Goal: Task Accomplishment & Management: Complete application form

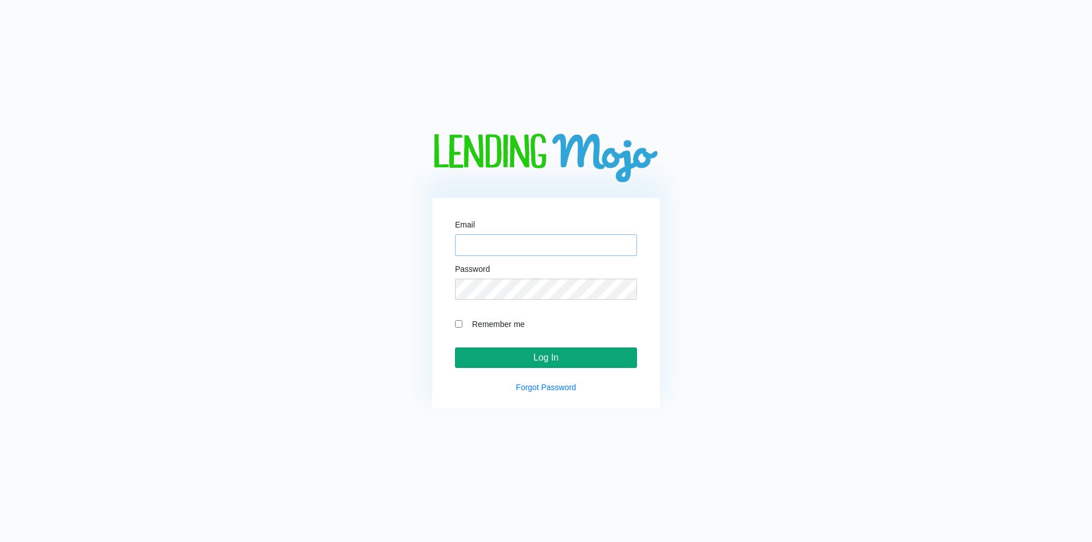
type input "[EMAIL_ADDRESS][DOMAIN_NAME]"
click at [519, 354] on input "Log In" at bounding box center [546, 357] width 182 height 20
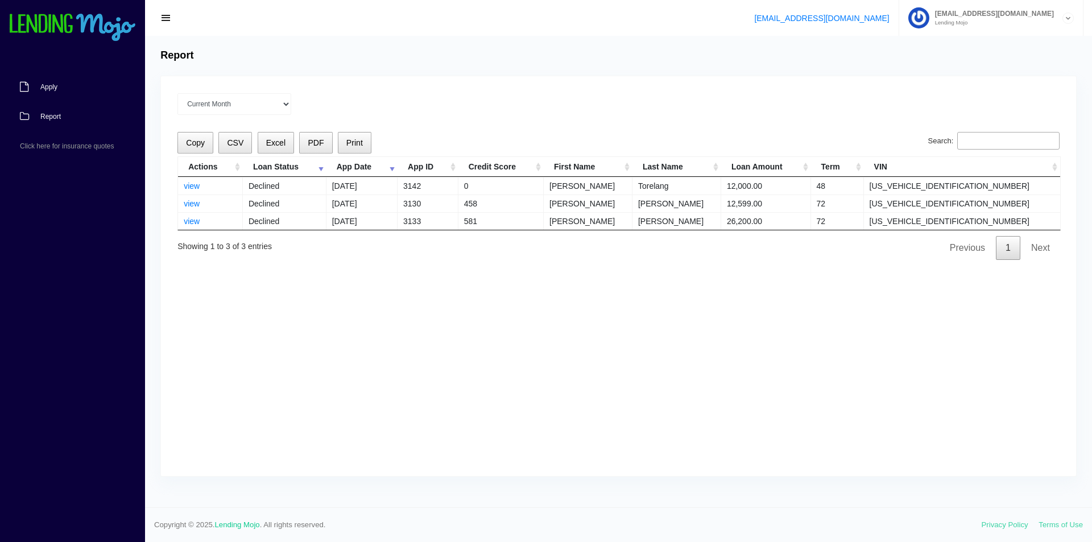
click at [69, 80] on link "Apply" at bounding box center [67, 87] width 134 height 30
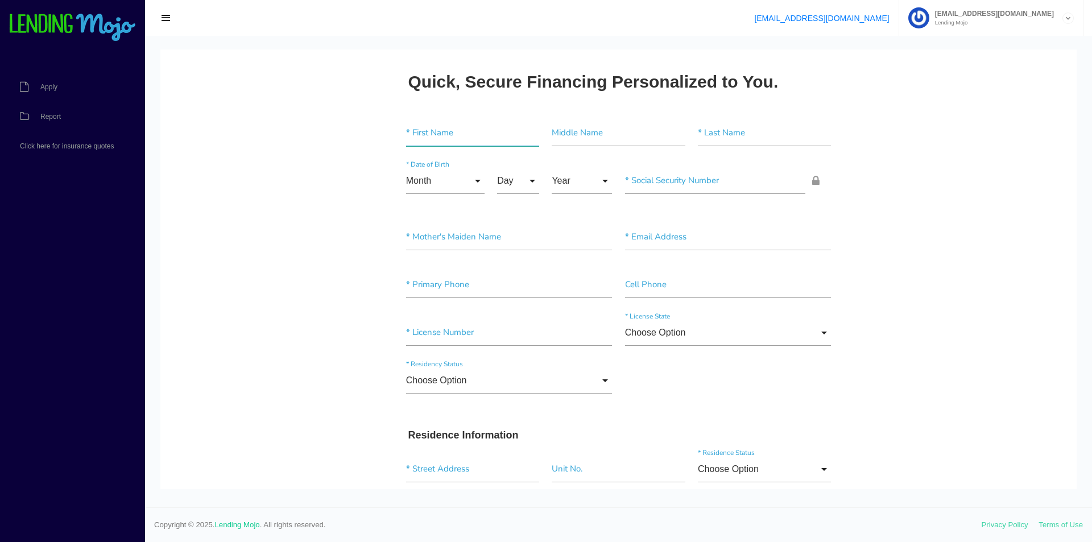
click at [447, 142] on input"] "text" at bounding box center [472, 133] width 133 height 26
type input"] "[PERSON_NAME]"
click at [443, 185] on input "Month" at bounding box center [445, 181] width 78 height 26
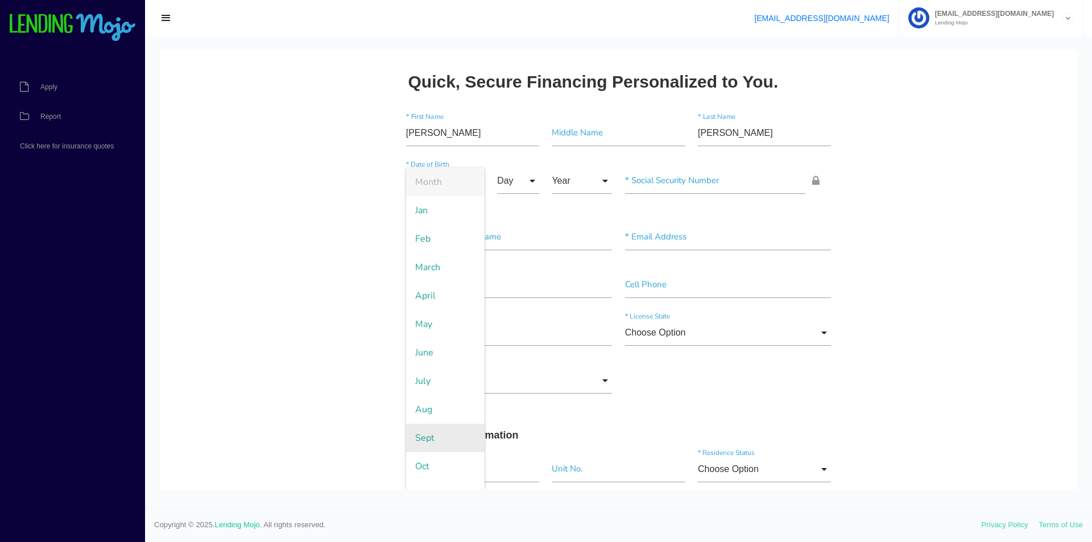
scroll to position [48, 0]
click at [425, 470] on span "Dec" at bounding box center [445, 475] width 78 height 28
type input "Dec"
click at [511, 186] on input "Day" at bounding box center [518, 181] width 42 height 26
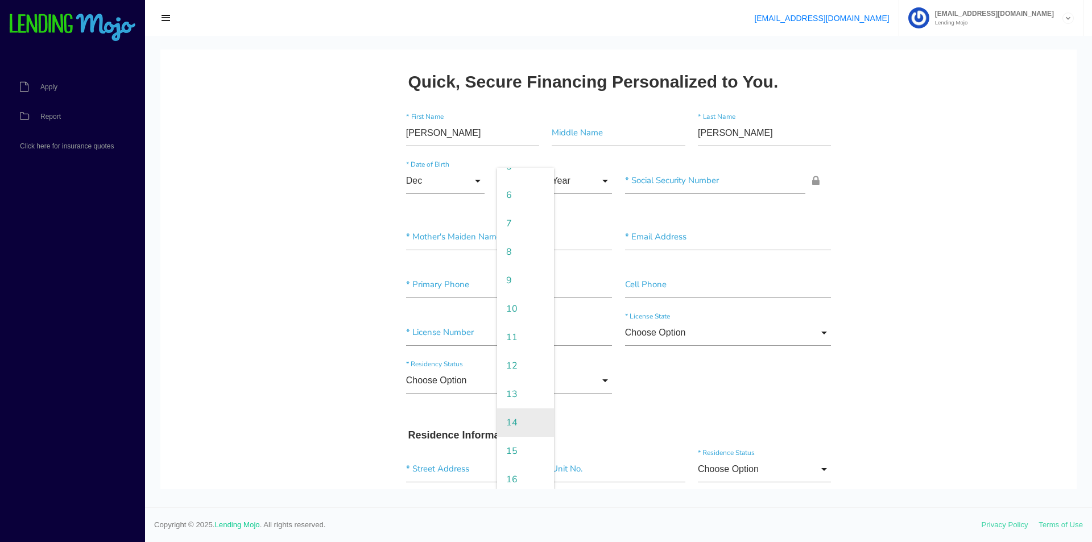
scroll to position [171, 0]
click at [513, 436] on span "15" at bounding box center [525, 438] width 57 height 28
type input "15"
click at [583, 180] on input "Year" at bounding box center [581, 181] width 60 height 26
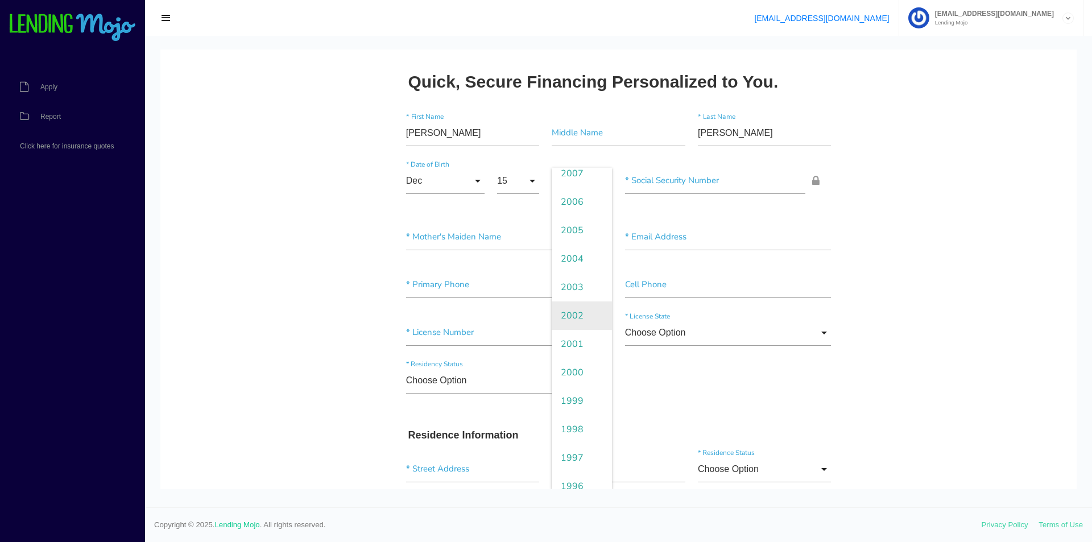
scroll to position [57, 0]
click at [576, 375] on span "1999" at bounding box center [581, 381] width 60 height 28
type input "1999"
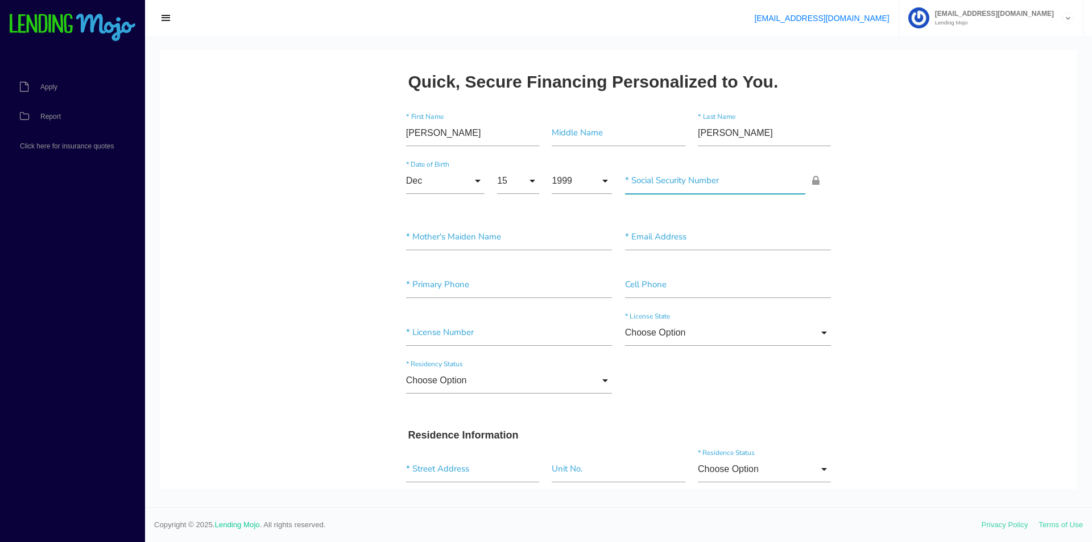
click at [679, 184] on input"] "text" at bounding box center [715, 181] width 181 height 26
click at [692, 184] on input "text" at bounding box center [715, 181] width 181 height 26
paste input "446-13-6286"
type input "446-13-6286"
click at [463, 237] on input"] "text" at bounding box center [509, 237] width 206 height 26
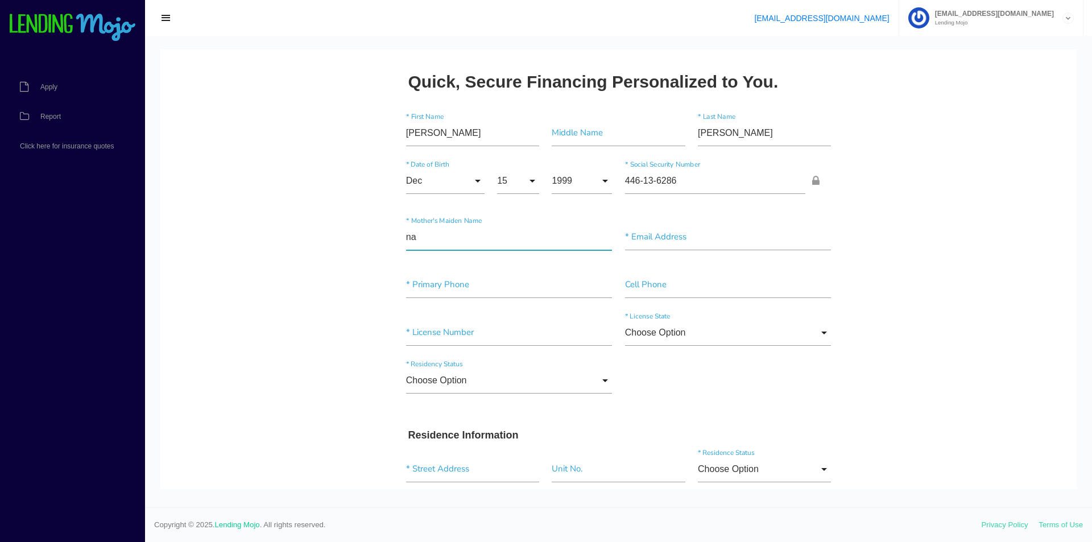
type input"] "na"
click at [656, 255] on div "na * Mother's Maiden Name * Email Address" at bounding box center [619, 239] width 438 height 48
click at [662, 246] on input"] "text" at bounding box center [728, 237] width 206 height 26
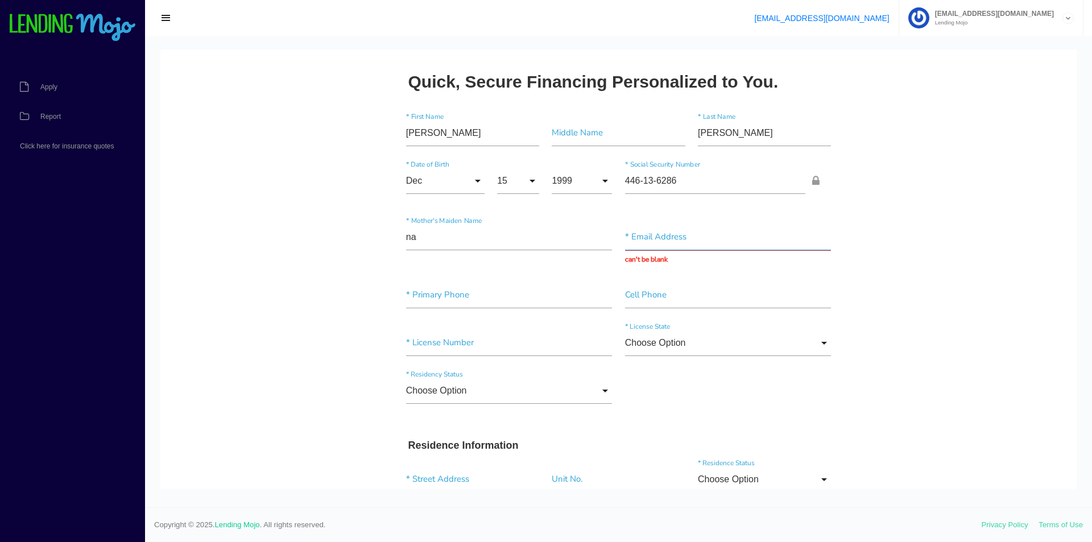
click at [702, 227] on input "text" at bounding box center [728, 237] width 206 height 26
paste input "tonyajeremiah10522@gmail.com"
type input "tonyajeremiah10522@gmail.com"
click at [448, 292] on input"] "text" at bounding box center [509, 295] width 206 height 26
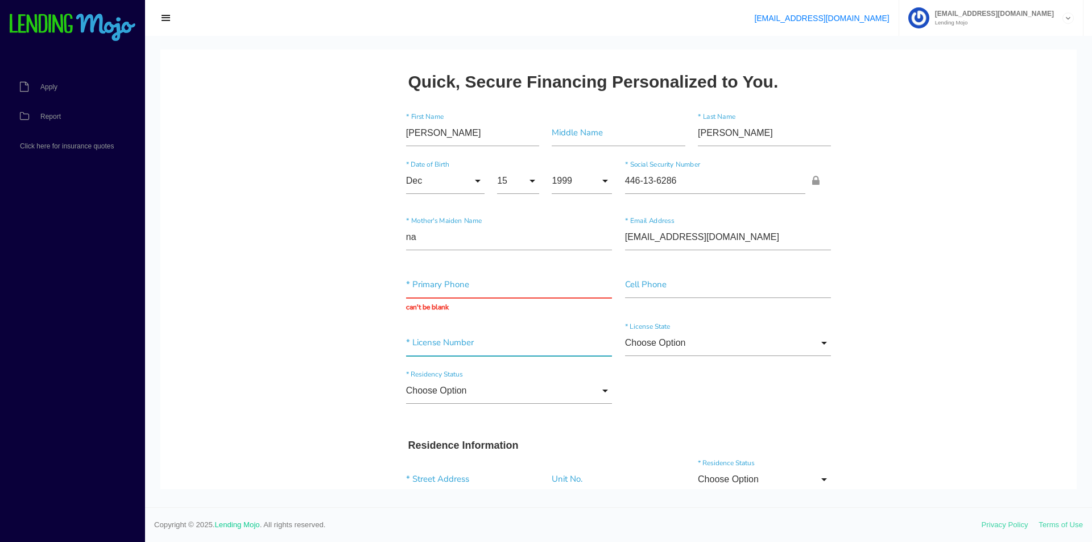
click at [491, 337] on input"] "text" at bounding box center [509, 343] width 206 height 26
paste input"] "T084075782"
type input"] "T084075782"
click at [674, 352] on input "Choose Option" at bounding box center [728, 343] width 206 height 26
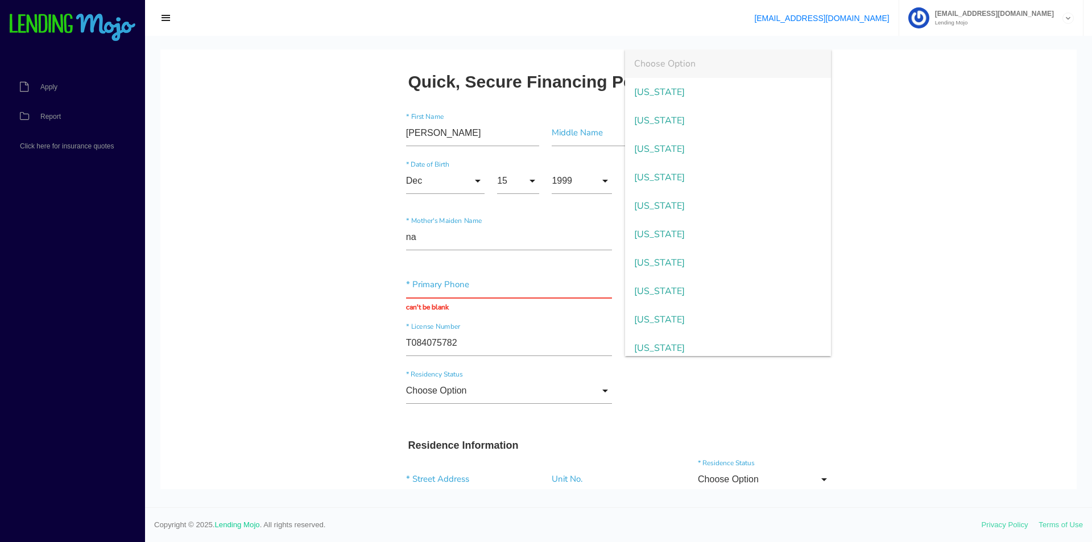
scroll to position [885, 0]
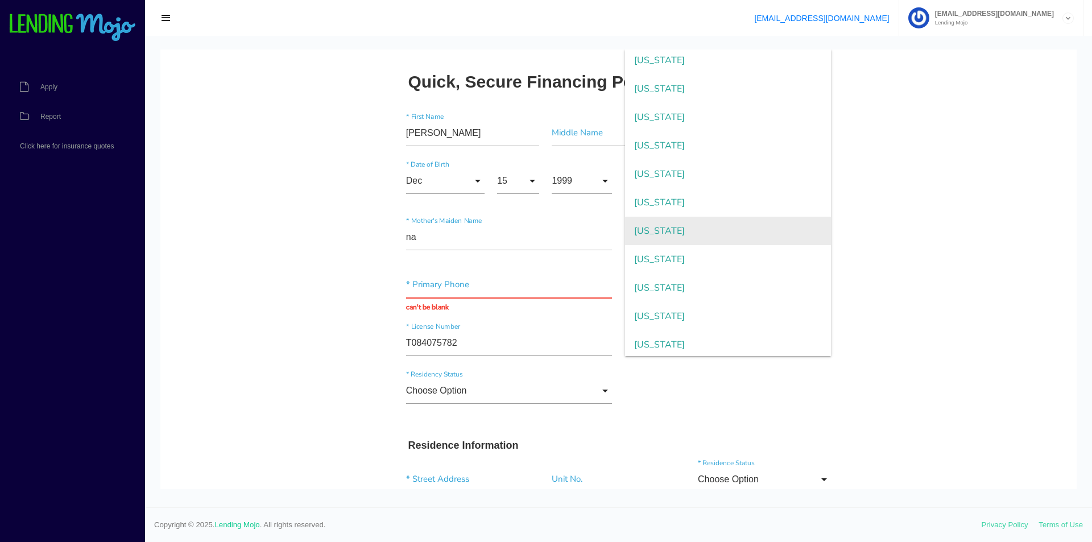
click at [677, 231] on span "Oklahoma" at bounding box center [728, 231] width 206 height 28
type input "Oklahoma"
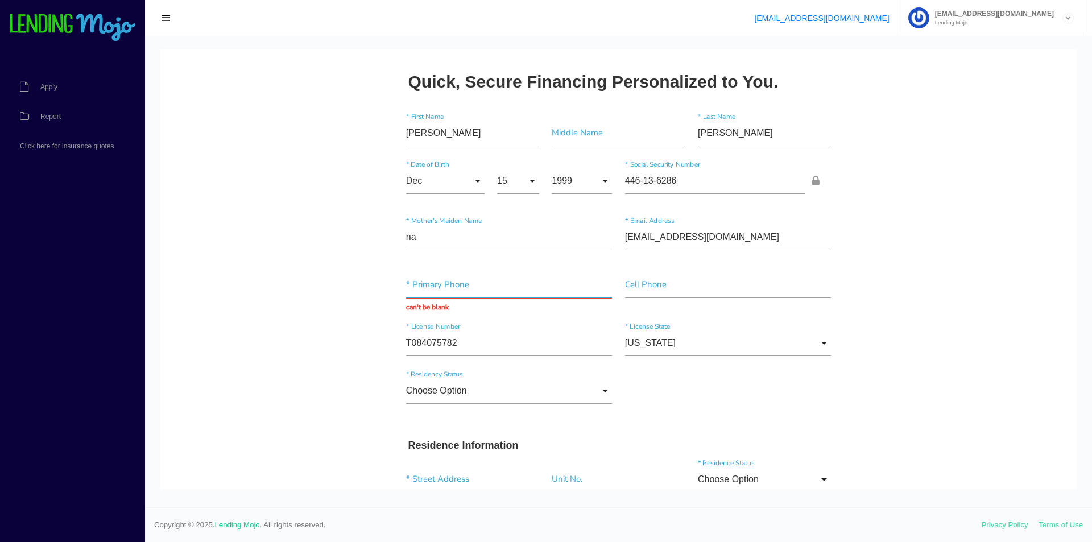
click at [428, 280] on input "text" at bounding box center [509, 285] width 206 height 26
click at [540, 299] on div "* Primary Phone can't be blank" at bounding box center [509, 292] width 219 height 41
click at [555, 292] on input "text" at bounding box center [509, 285] width 206 height 26
paste input "(580) 356-9768"
type input "(580) 356-9768"
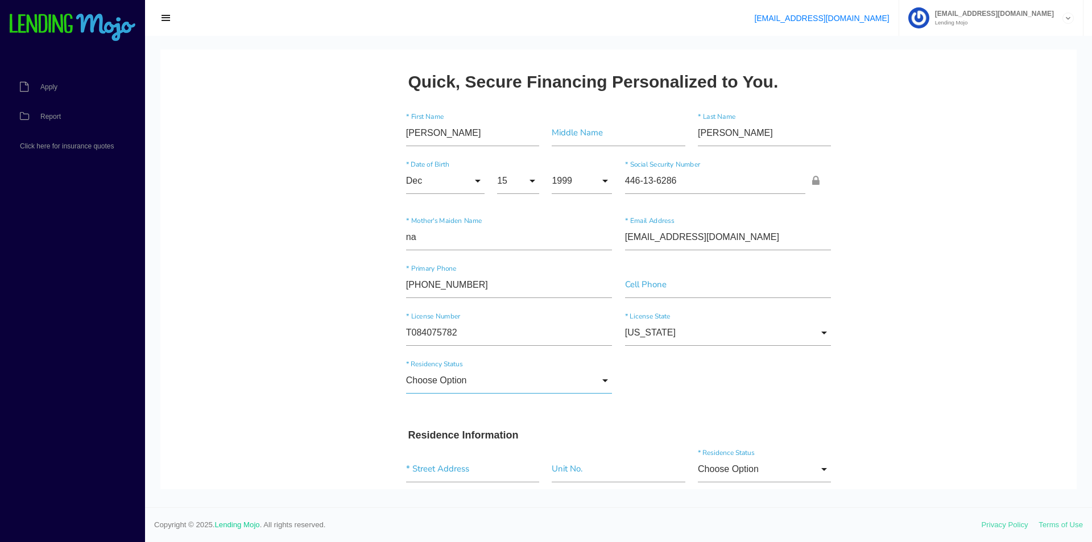
click at [453, 376] on input "Choose Option" at bounding box center [509, 380] width 206 height 26
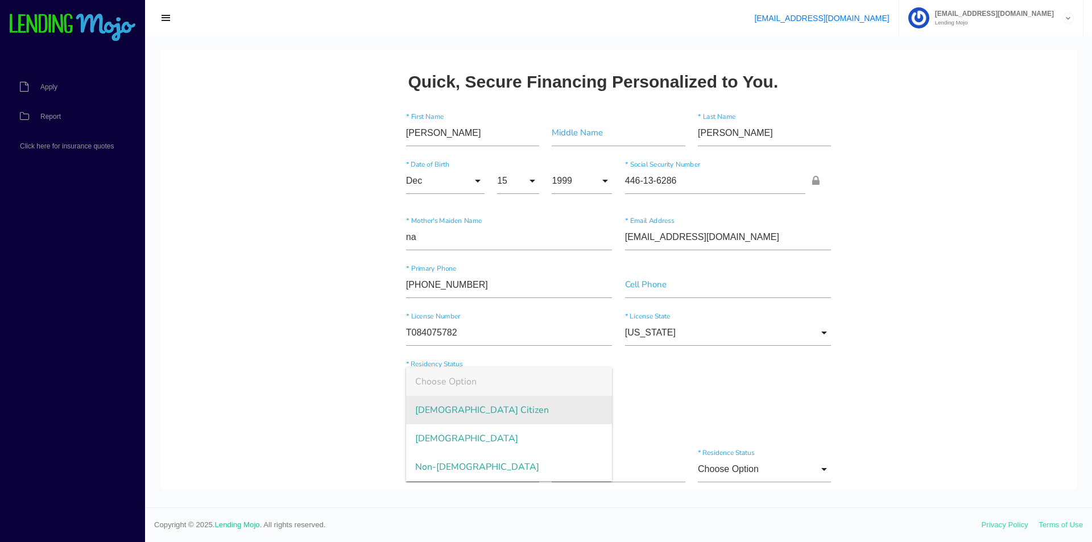
click at [436, 407] on span "US Citizen" at bounding box center [509, 410] width 206 height 28
type input "US Citizen"
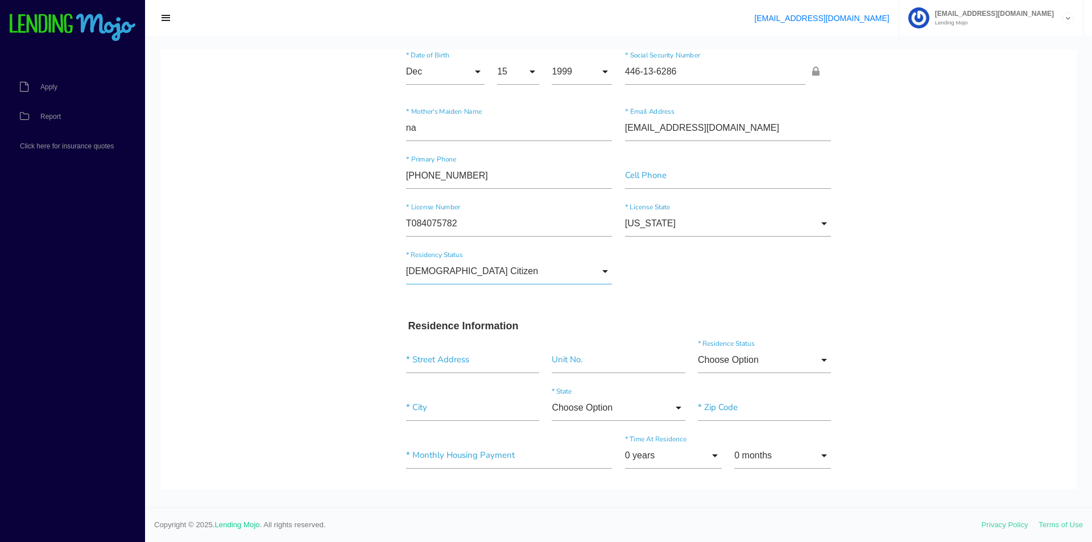
scroll to position [114, 0]
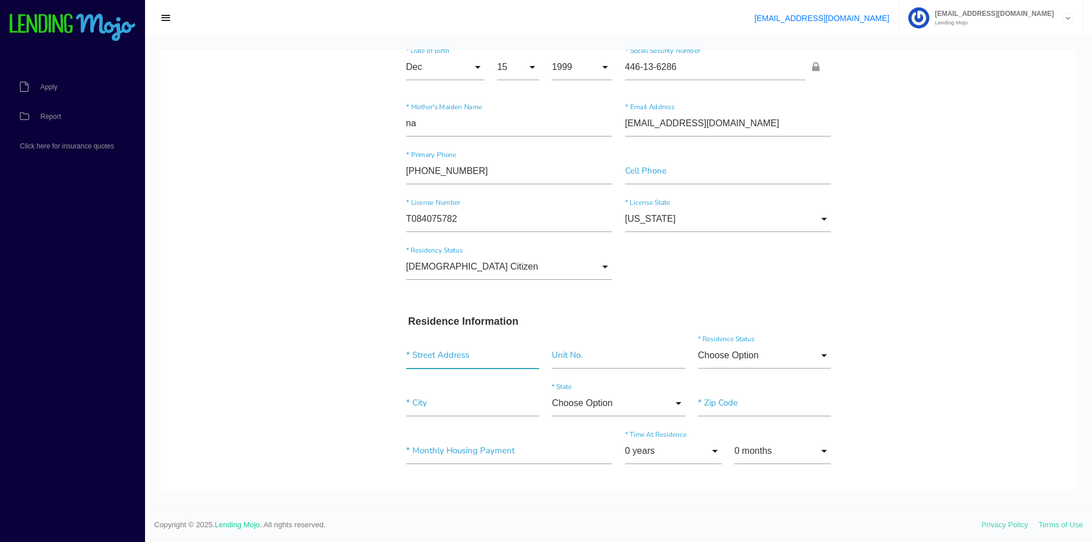
drag, startPoint x: 449, startPoint y: 365, endPoint x: 411, endPoint y: 371, distance: 38.5
click at [449, 365] on input "text" at bounding box center [472, 355] width 133 height 26
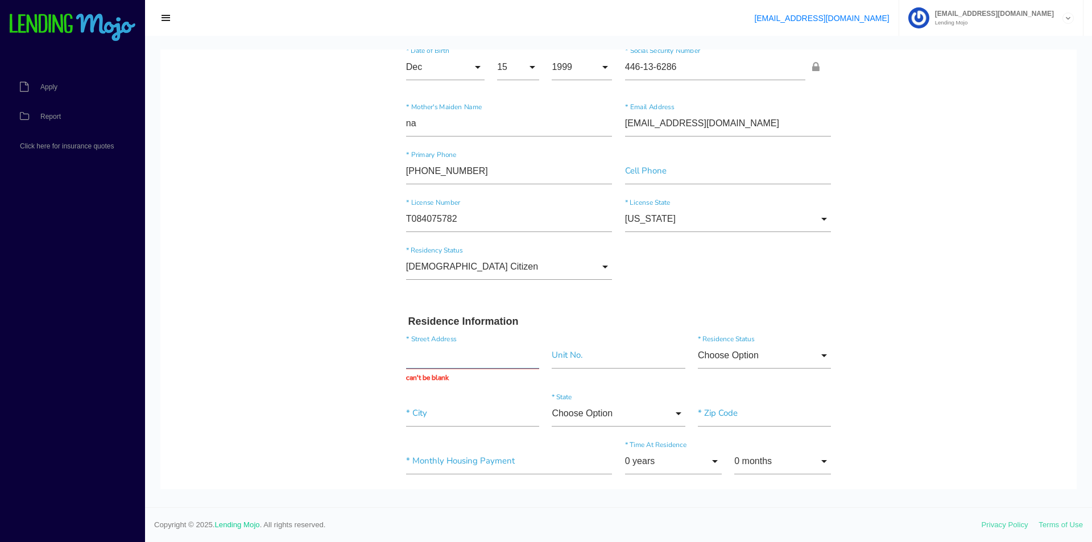
click at [482, 355] on input "text" at bounding box center [472, 355] width 133 height 26
paste input "719 E Maple Ave"
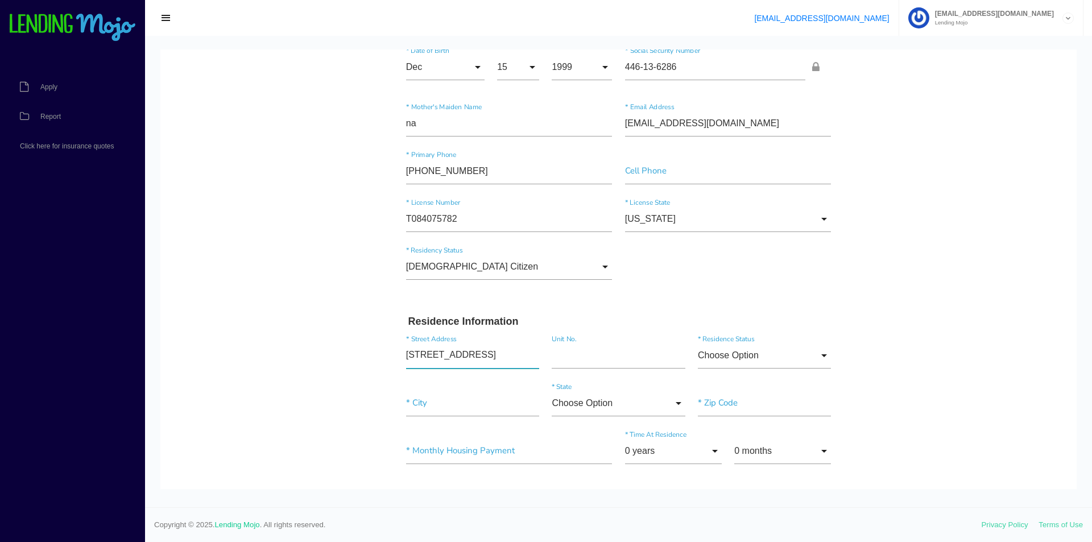
click at [494, 354] on input "719 E Maple Ave" at bounding box center [472, 355] width 133 height 26
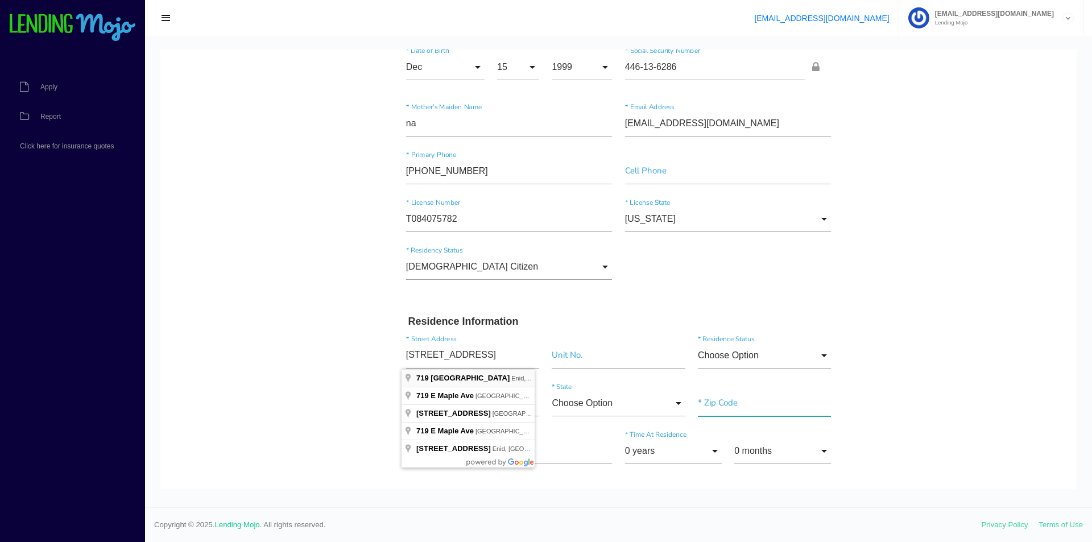
type input "719 E Maple Ave"
type input"] "Enid"
type input"] "73701"
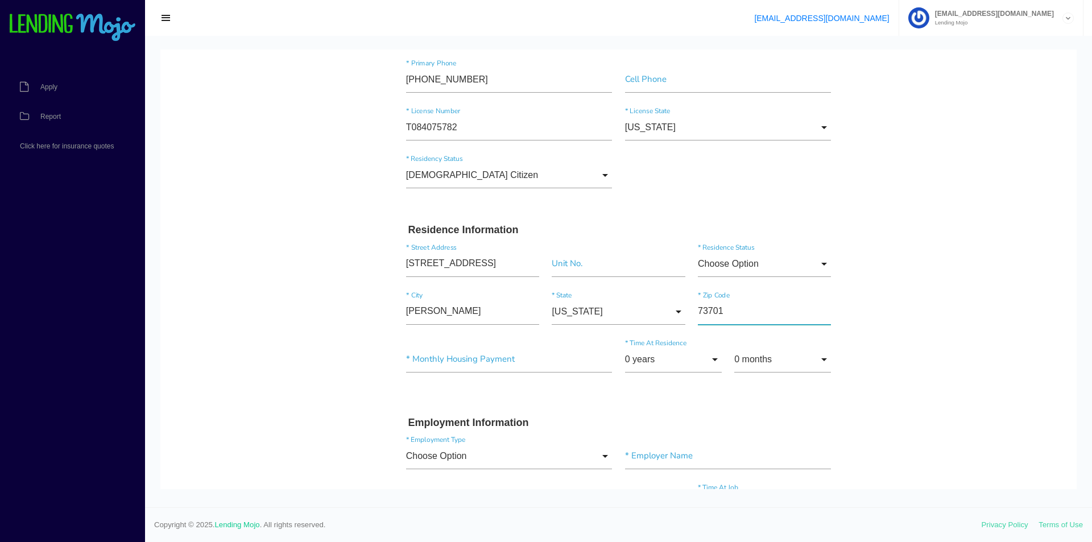
scroll to position [227, 0]
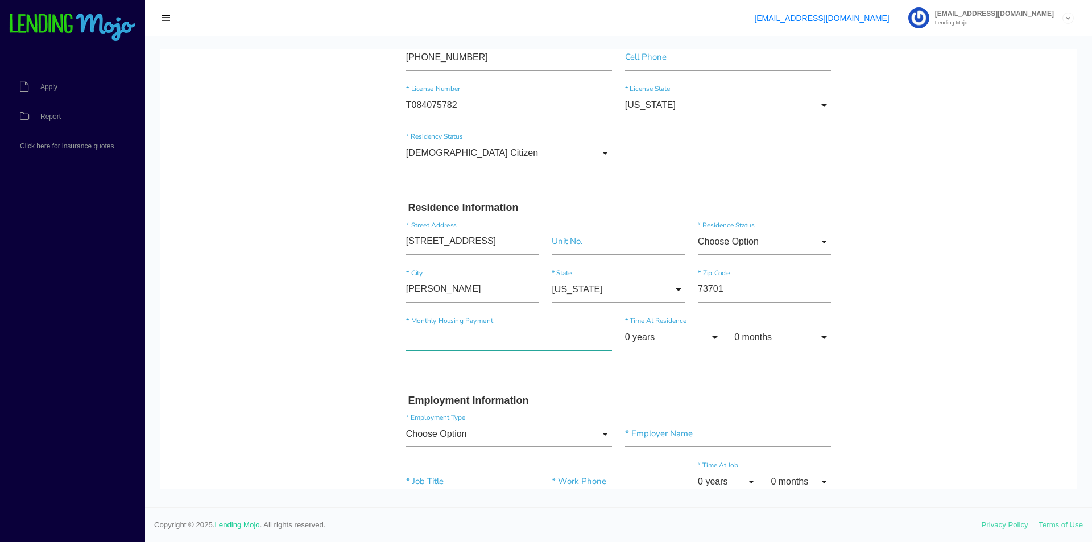
click at [511, 345] on input"] "text" at bounding box center [509, 337] width 206 height 26
type input"] "$200.00"
click at [683, 346] on input "0 years" at bounding box center [673, 337] width 97 height 26
click at [667, 334] on input "0 years" at bounding box center [673, 337] width 97 height 26
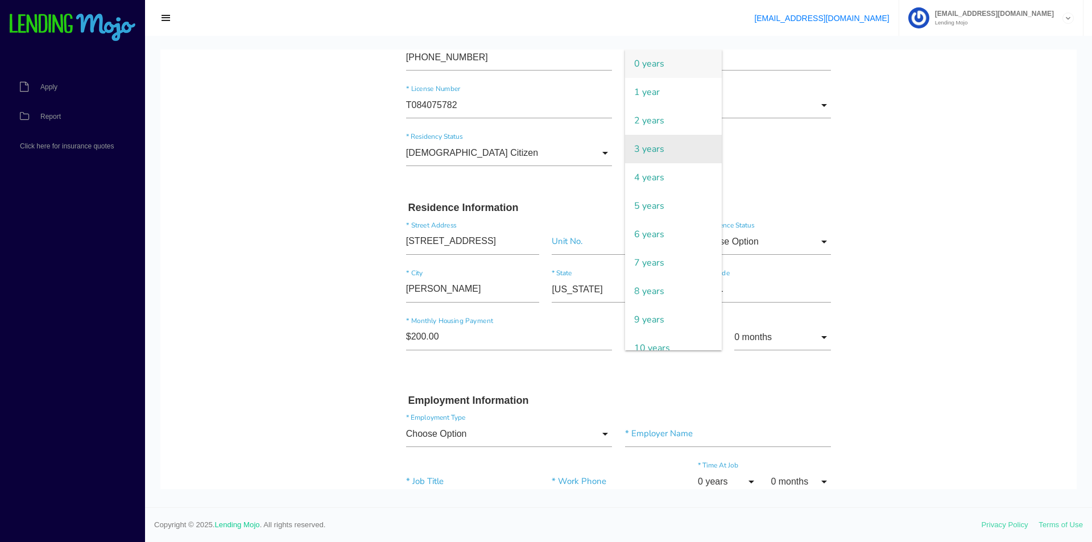
click at [646, 159] on span "3 years" at bounding box center [673, 149] width 97 height 28
type input "3 years"
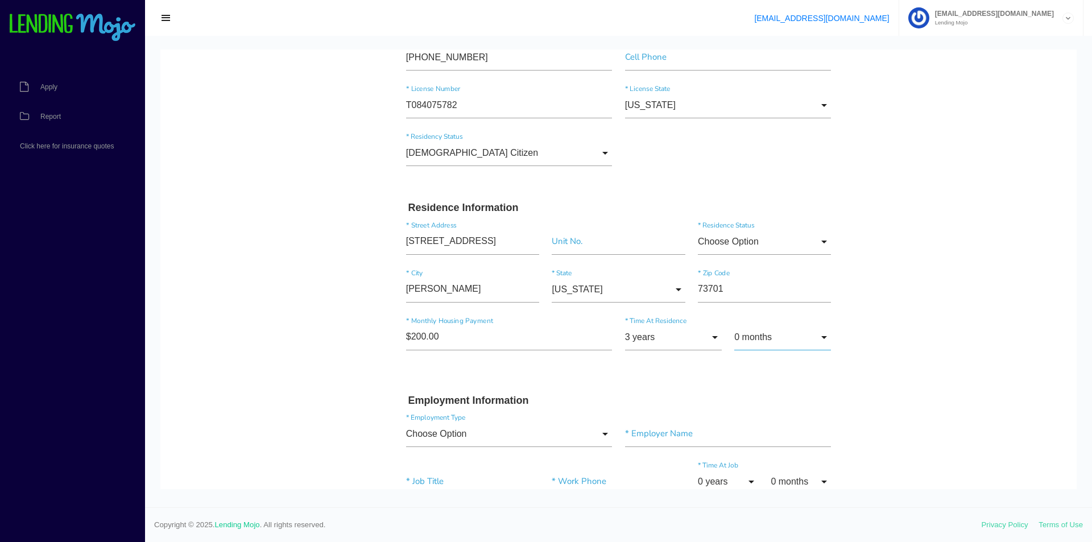
click at [775, 338] on input "0 months" at bounding box center [782, 337] width 97 height 26
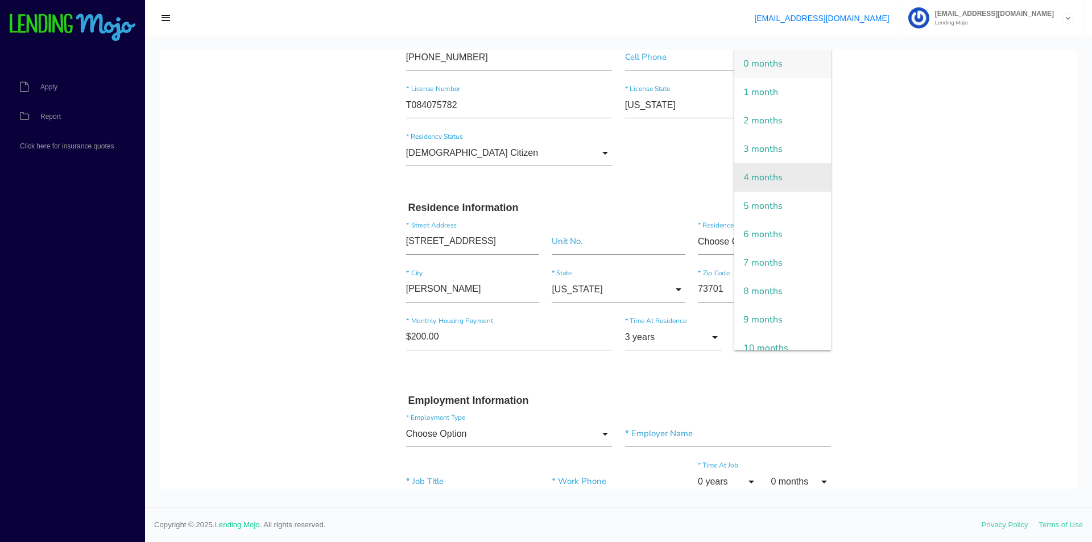
click at [757, 173] on span "4 months" at bounding box center [782, 177] width 97 height 28
type input "4 months"
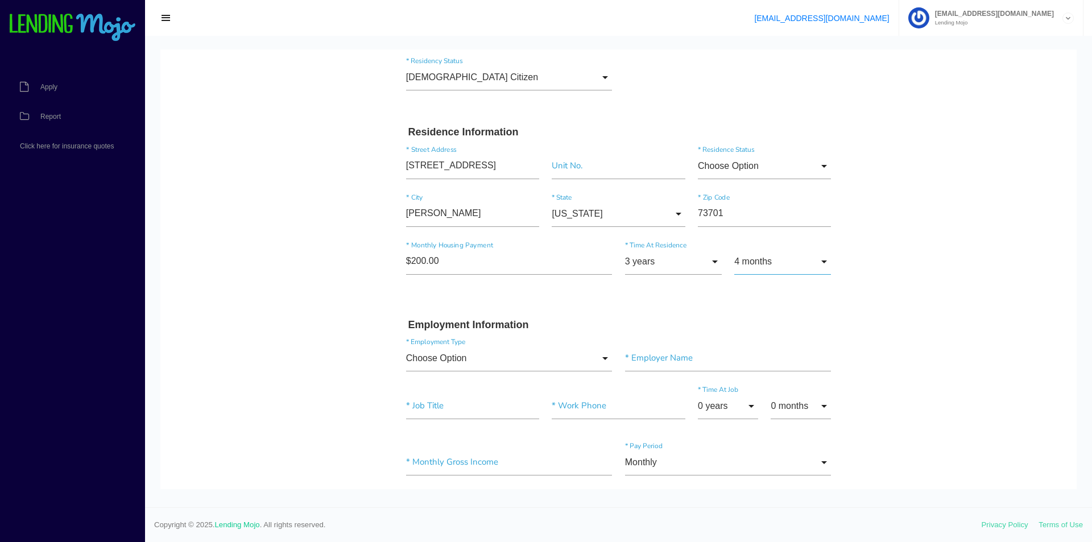
scroll to position [398, 0]
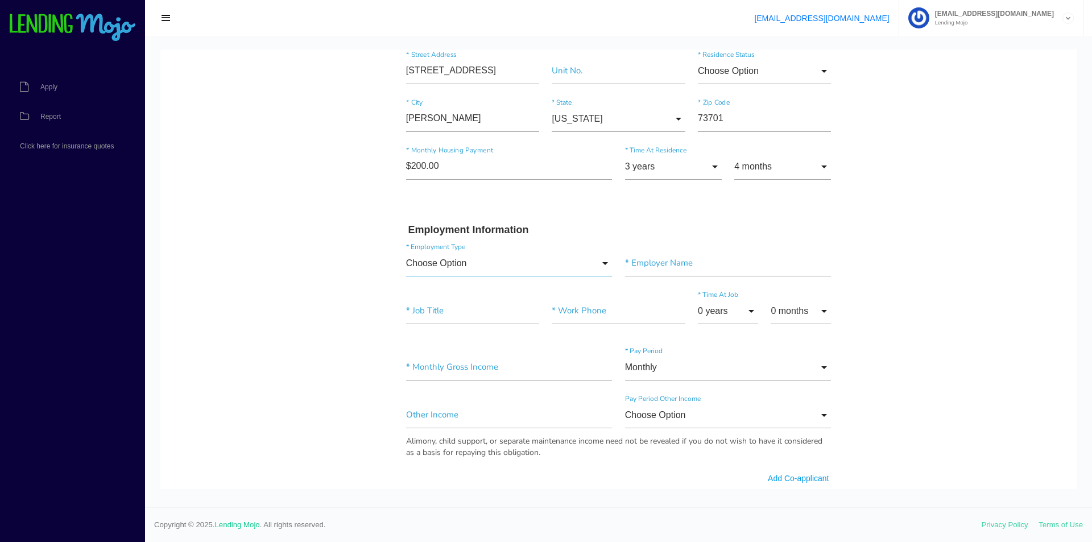
click at [429, 262] on input "Choose Option" at bounding box center [509, 263] width 206 height 26
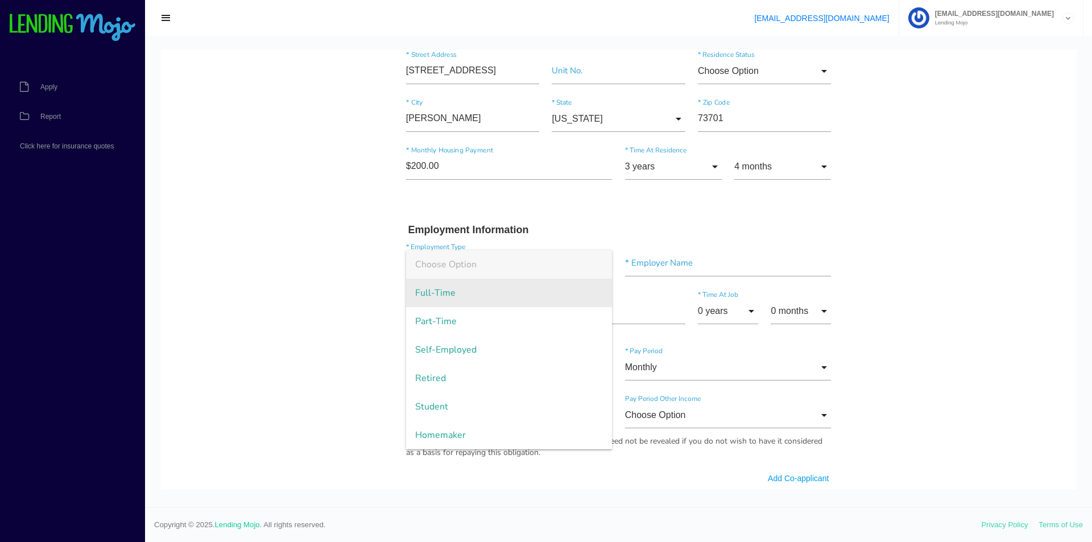
click at [433, 293] on span "Full-Time" at bounding box center [509, 293] width 206 height 28
type input "Full-Time"
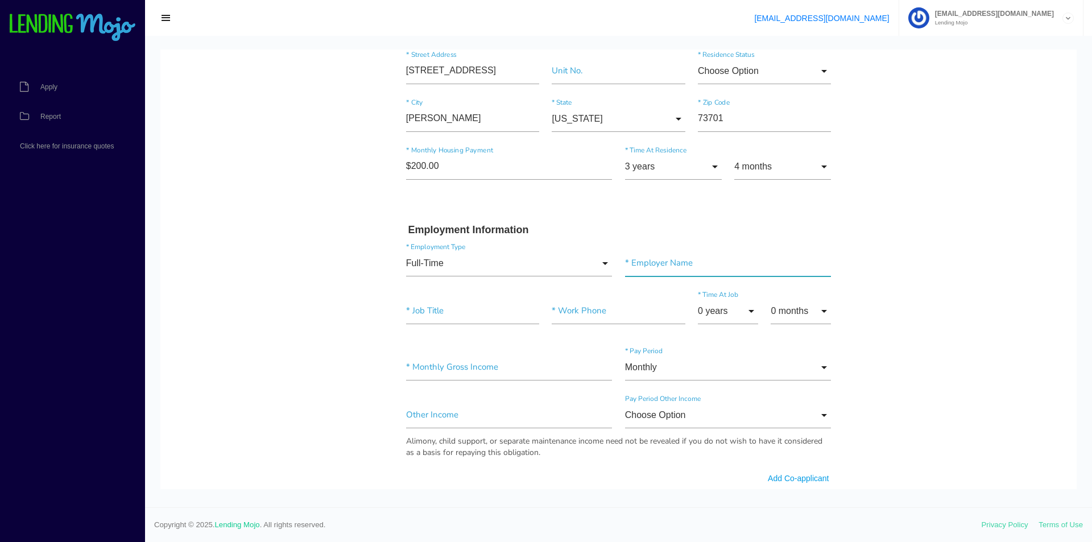
click at [715, 267] on input"] "text" at bounding box center [728, 263] width 206 height 26
type input"] "Elara Caring"
type input"] "Caregiver"
type input"] "(580) 356-9768"
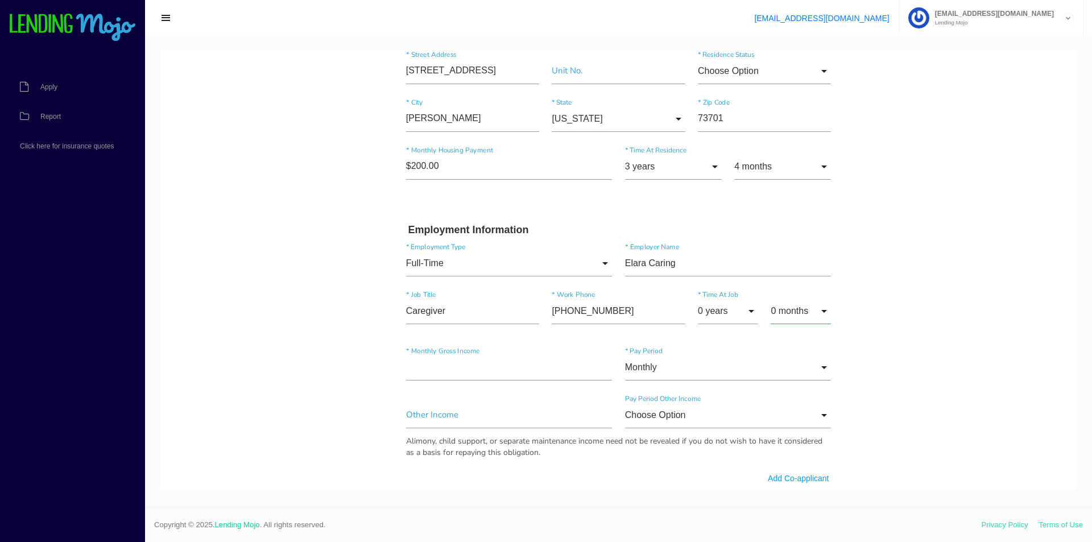
click at [773, 304] on input "0 months" at bounding box center [800, 311] width 60 height 26
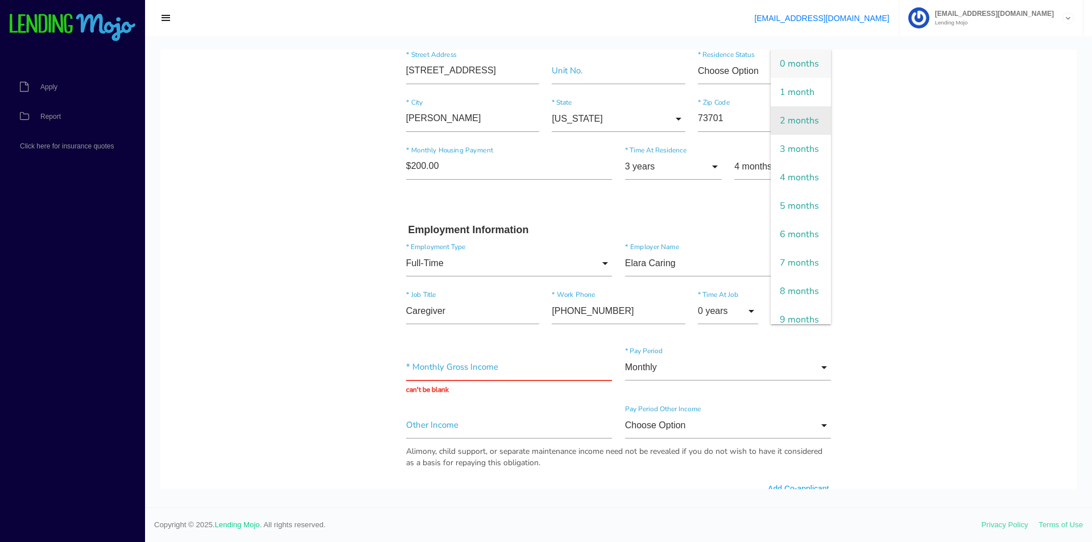
click at [794, 135] on span "2 months" at bounding box center [800, 120] width 60 height 28
type input "2 months"
click at [457, 360] on input "text" at bounding box center [509, 367] width 206 height 26
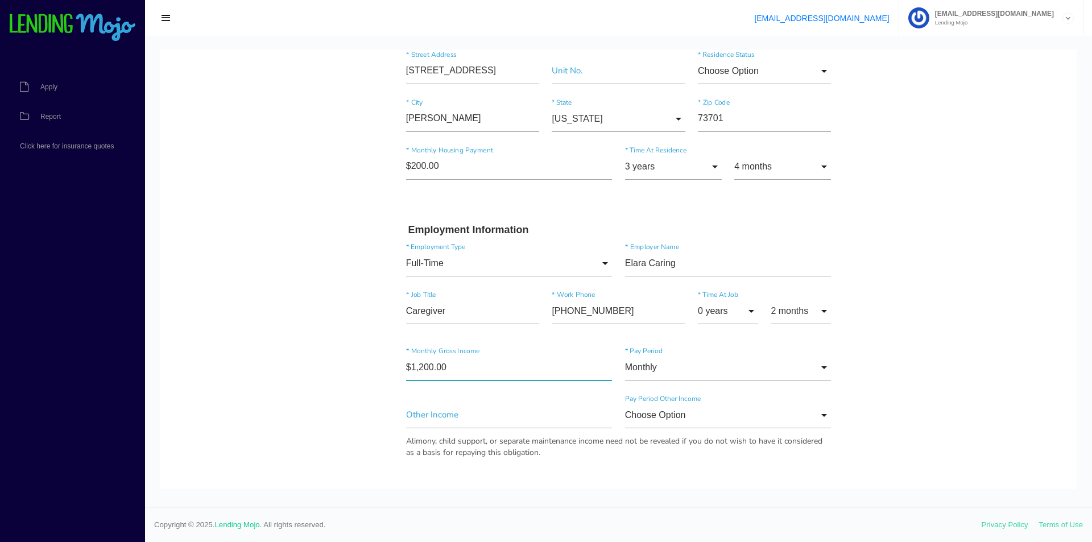
click at [499, 363] on input"] "$1,200.00" at bounding box center [509, 367] width 206 height 26
click at [776, 382] on div "Monthly Monthly Monthly * Pay Period" at bounding box center [728, 369] width 219 height 31
click at [651, 366] on input "Monthly" at bounding box center [728, 367] width 206 height 26
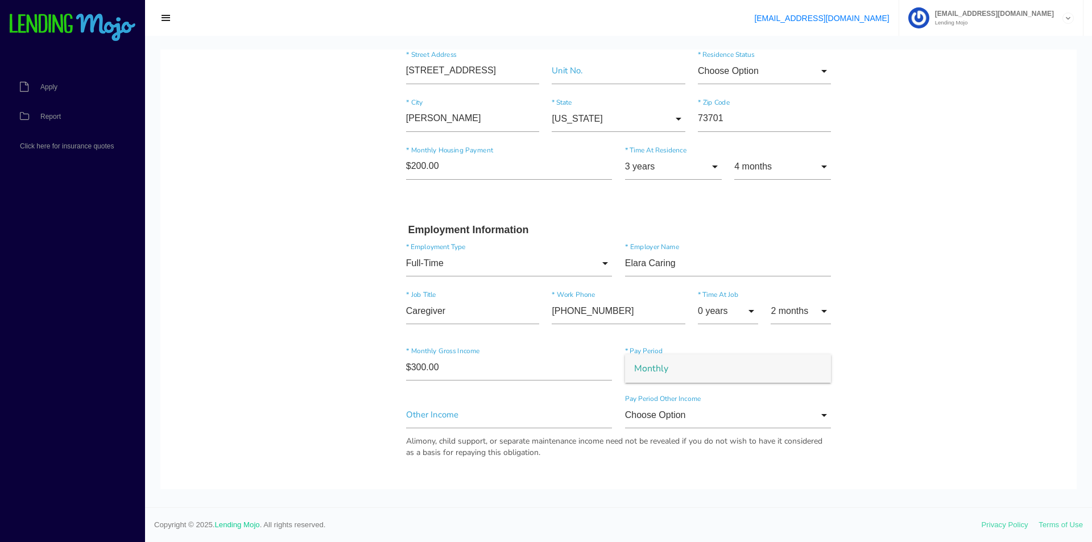
click at [652, 370] on span "Monthly" at bounding box center [728, 368] width 206 height 28
click at [546, 364] on input"] "$300.00" at bounding box center [509, 367] width 206 height 26
click at [451, 368] on input"] "$300.00" at bounding box center [509, 367] width 206 height 26
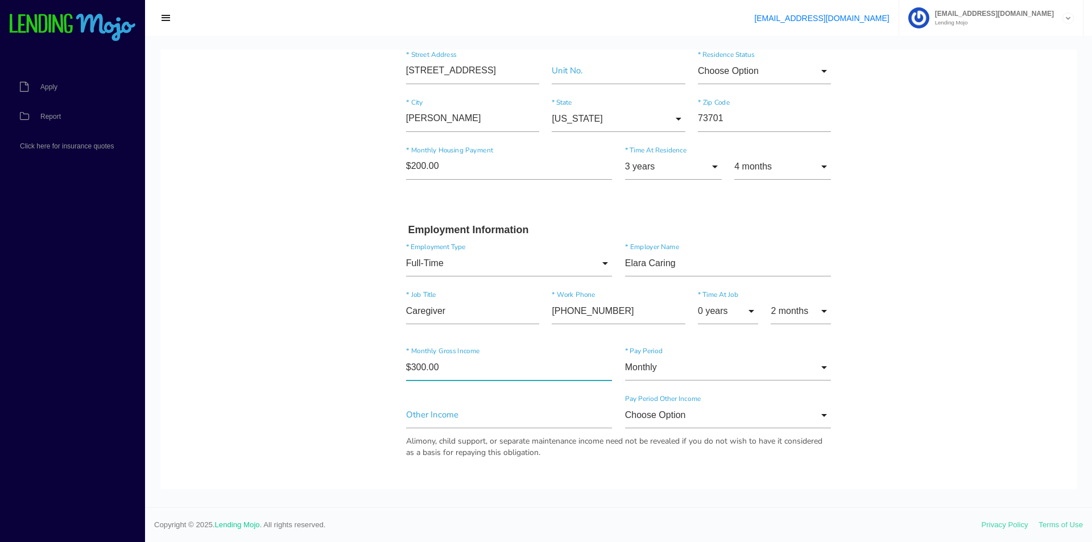
click at [451, 368] on input"] "$300.00" at bounding box center [509, 367] width 206 height 26
type input"] "$1,200.00"
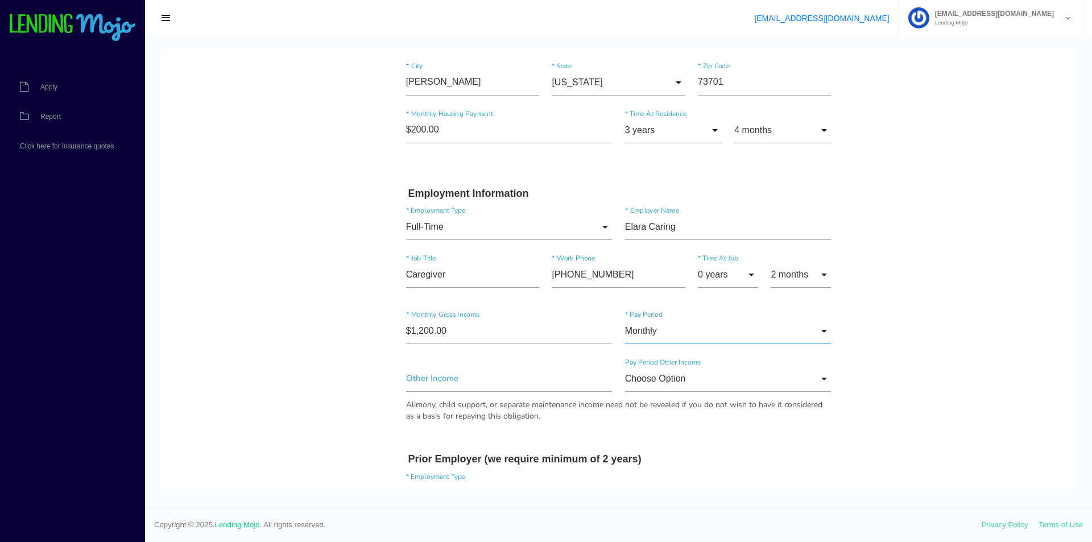
scroll to position [455, 0]
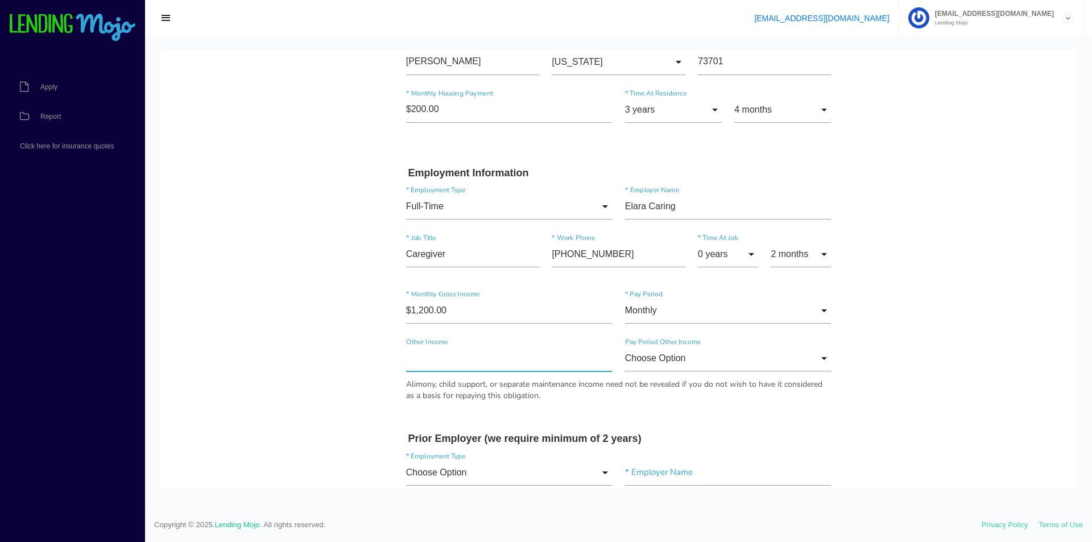
click at [469, 355] on input"] "text" at bounding box center [509, 358] width 206 height 26
type input"] "$300.00"
click at [657, 372] on div "Choose Option Choose Option Annually Monthly Weekly Choose Option Annually Mont…" at bounding box center [728, 360] width 219 height 31
click at [663, 362] on input "Choose Option" at bounding box center [728, 358] width 206 height 26
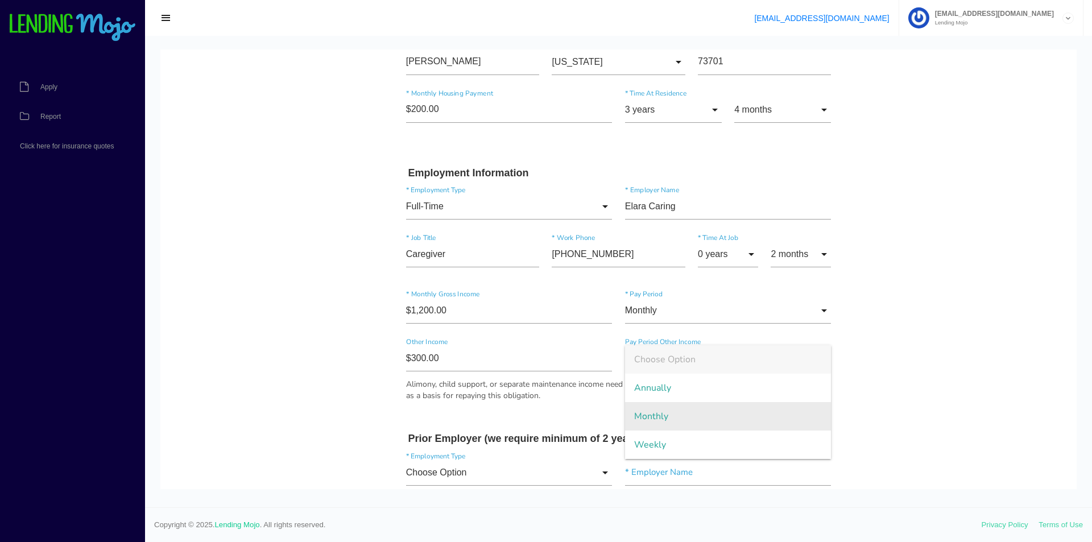
click at [650, 410] on span "Monthly" at bounding box center [728, 416] width 206 height 28
type input "Monthly"
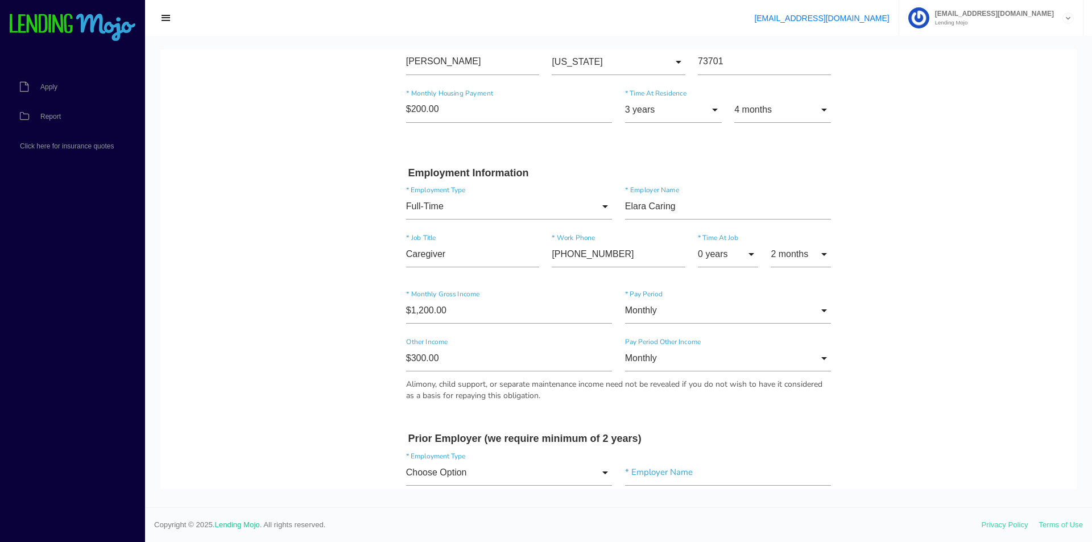
click at [347, 353] on body "Quick, Secure Financing Personalized to You. Tonya * First Name Middle Name LaM…" at bounding box center [618, 414] width 916 height 1639
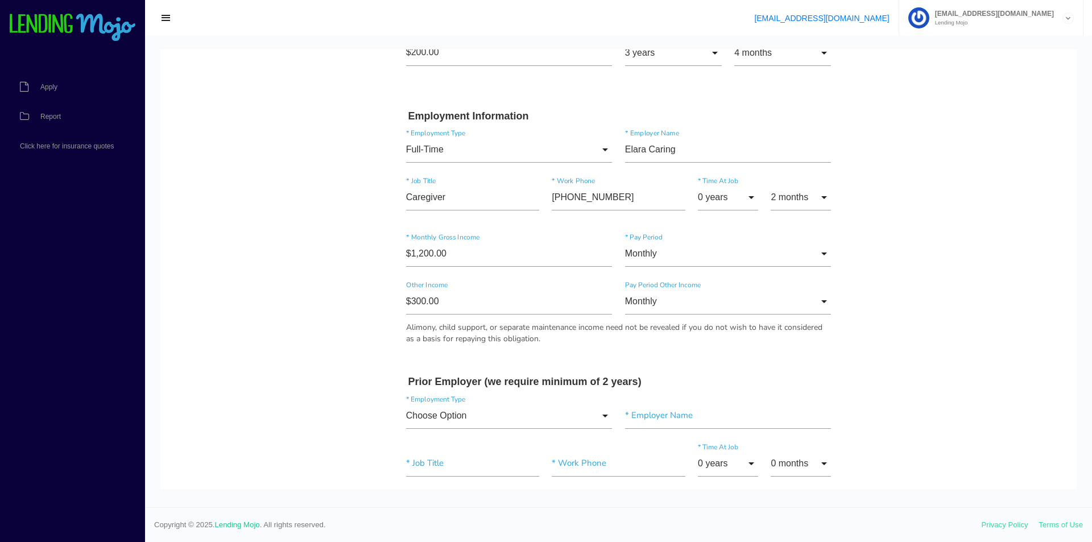
click at [368, 370] on body "Quick, Secure Financing Personalized to You. Tonya * First Name Middle Name LaM…" at bounding box center [618, 357] width 916 height 1639
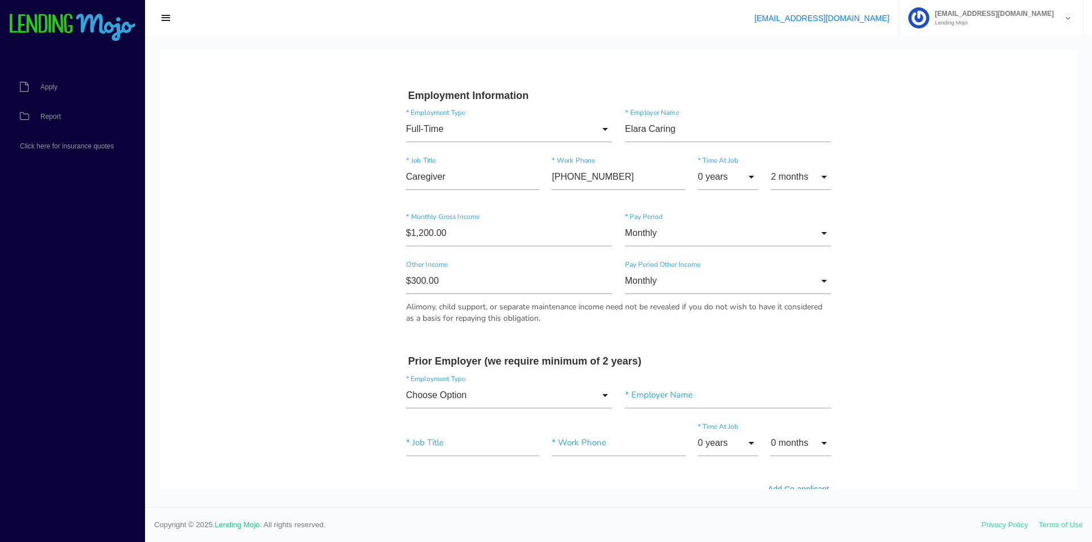
scroll to position [569, 0]
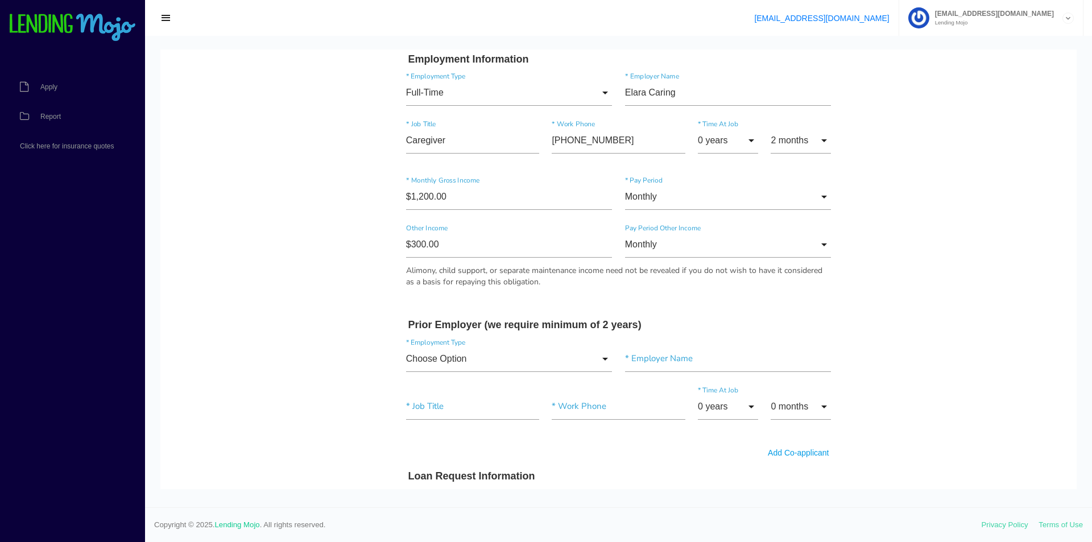
click at [453, 343] on div "Choose Option Choose Option Full-Time Part-Time Self-Employed Retired Student H…" at bounding box center [619, 361] width 438 height 48
click at [447, 356] on input "Choose Option" at bounding box center [509, 359] width 206 height 26
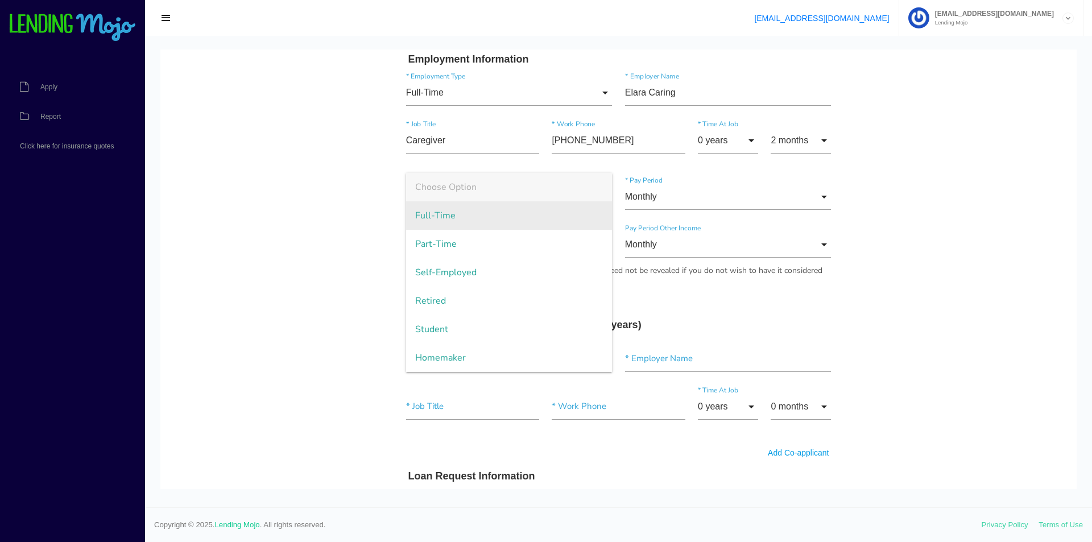
click at [452, 221] on span "Full-Time" at bounding box center [509, 215] width 206 height 28
type input "Full-Time"
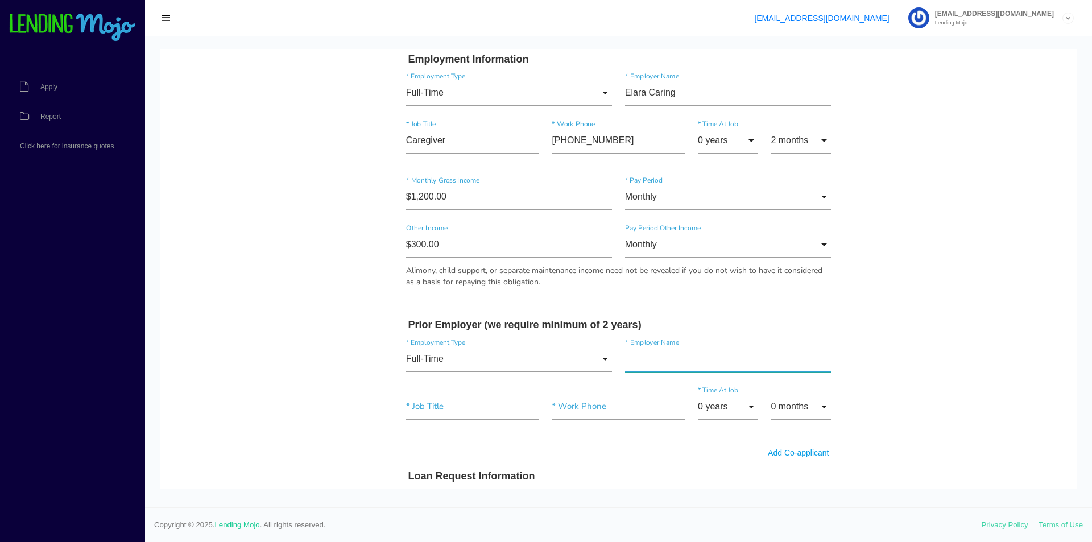
click at [665, 362] on input"] "text" at bounding box center [728, 359] width 206 height 26
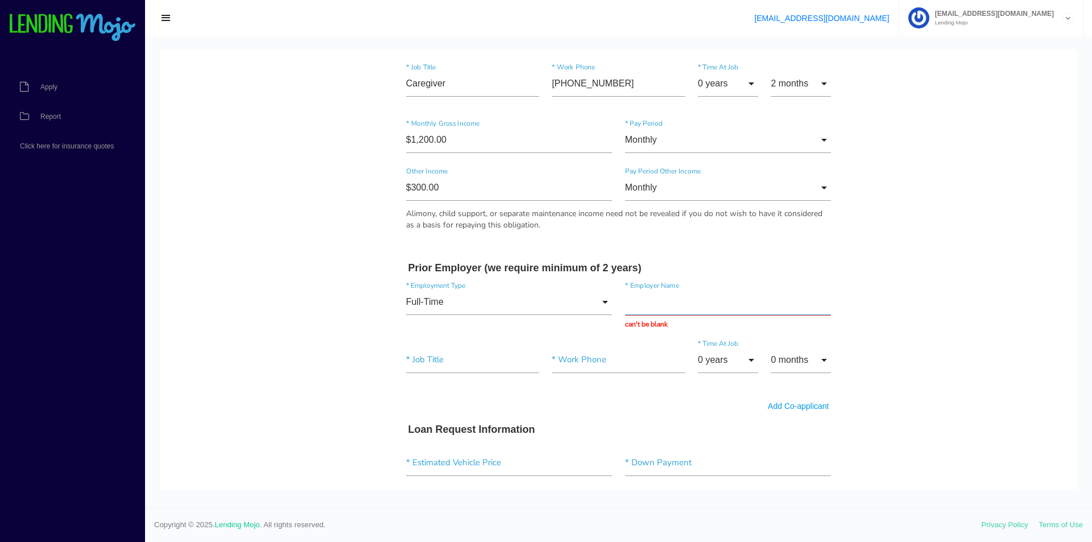
click at [658, 308] on input "text" at bounding box center [728, 302] width 206 height 26
paste input "Punchlok"
type input "Punchlok"
click at [438, 358] on input"] "text" at bounding box center [472, 360] width 133 height 26
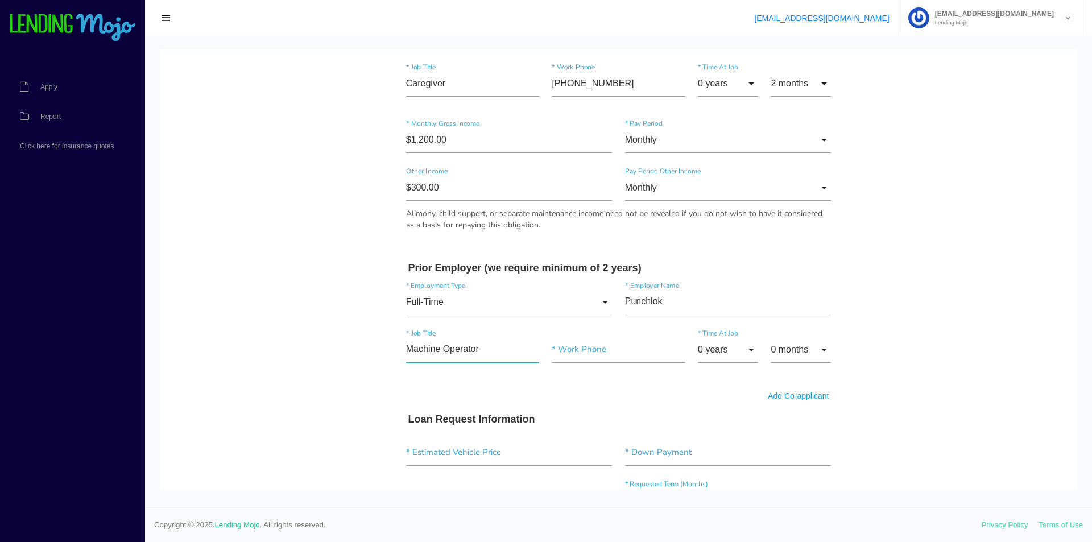
type input"] "Machine Operator"
drag, startPoint x: 560, startPoint y: 343, endPoint x: 584, endPoint y: 351, distance: 25.7
click at [560, 343] on input "text" at bounding box center [617, 350] width 133 height 26
paste input "(580) 278-5155"
type input "(580) 278-5155"
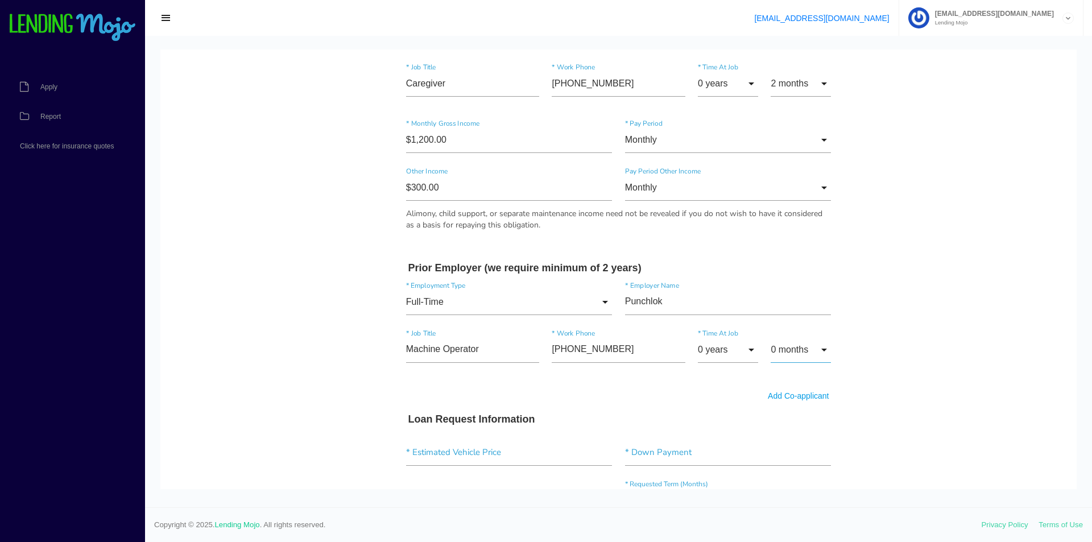
click at [814, 351] on input "0 months" at bounding box center [800, 350] width 60 height 26
click at [803, 248] on span "6 months" at bounding box center [800, 234] width 60 height 28
type input "6 months"
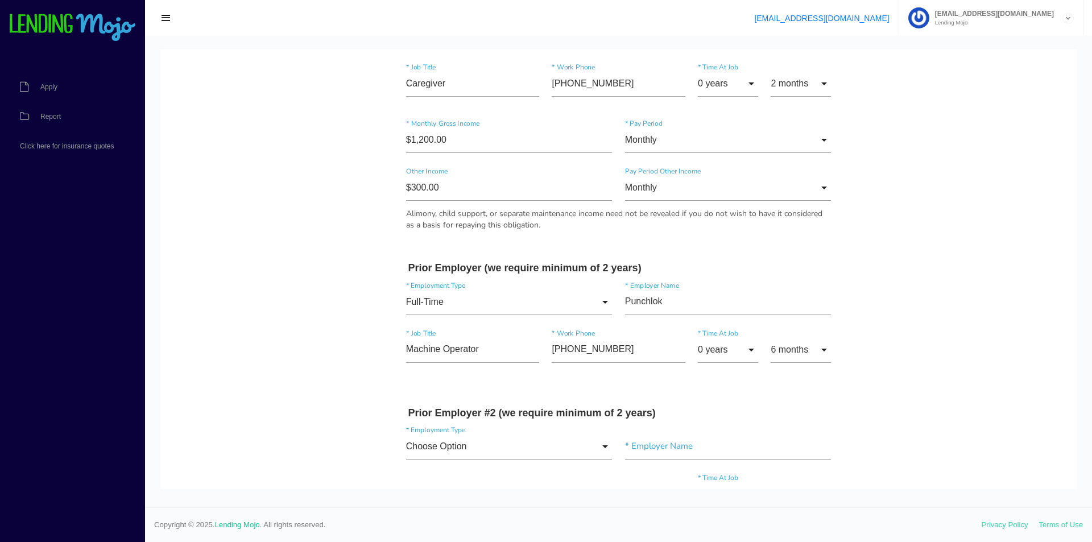
click at [886, 334] on body "Quick, Secure Financing Personalized to You. Tonya * First Name Middle Name LaM…" at bounding box center [618, 316] width 916 height 1784
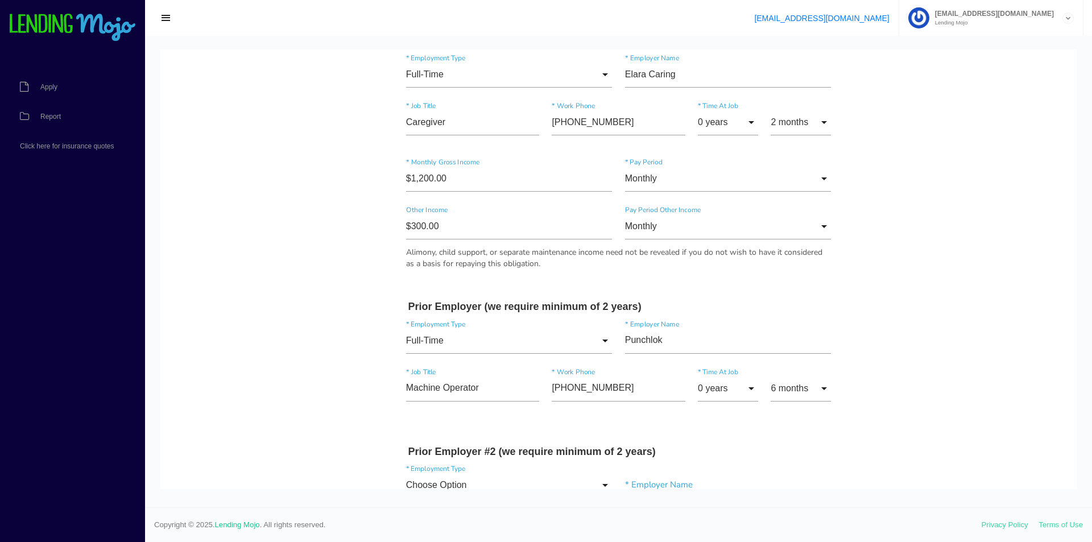
scroll to position [569, 0]
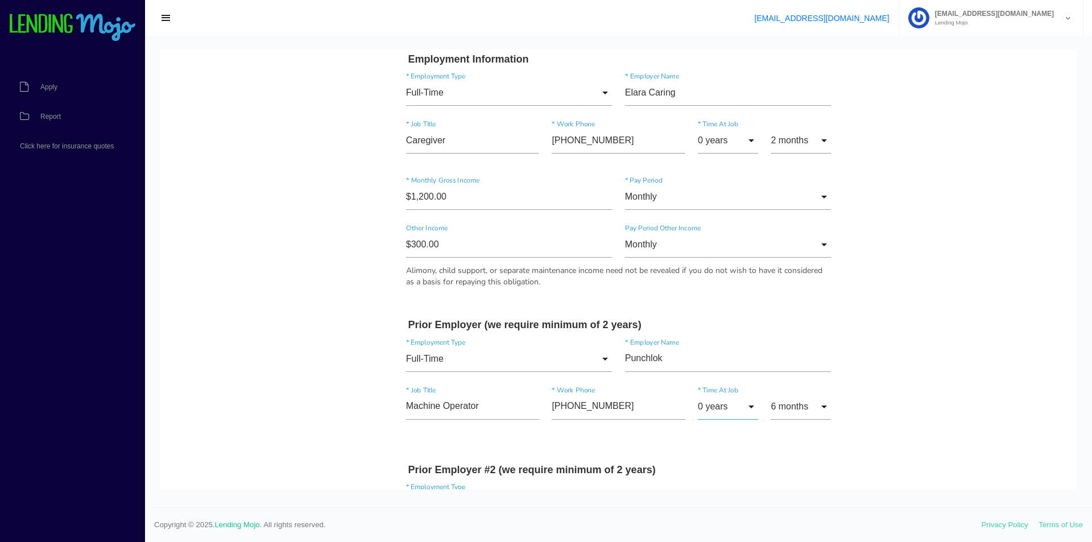
click at [714, 413] on input "0 years" at bounding box center [728, 406] width 60 height 26
click at [714, 118] on span "2 years" at bounding box center [728, 120] width 60 height 28
type input "2 years"
click at [833, 349] on div "Quick, Secure Financing Personalized to You. Tonya * First Name Middle Name LaM…" at bounding box center [618, 283] width 455 height 1582
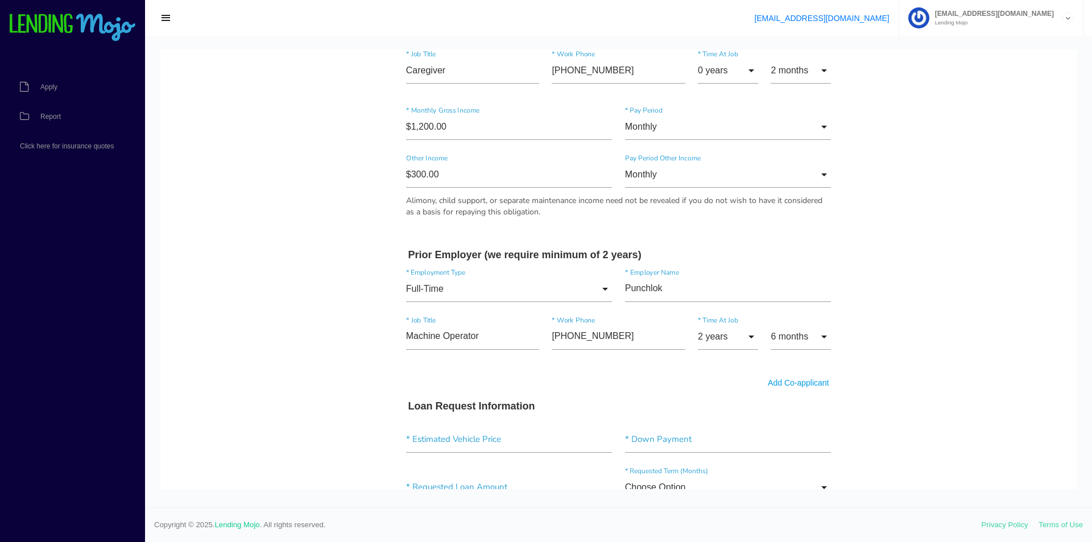
scroll to position [682, 0]
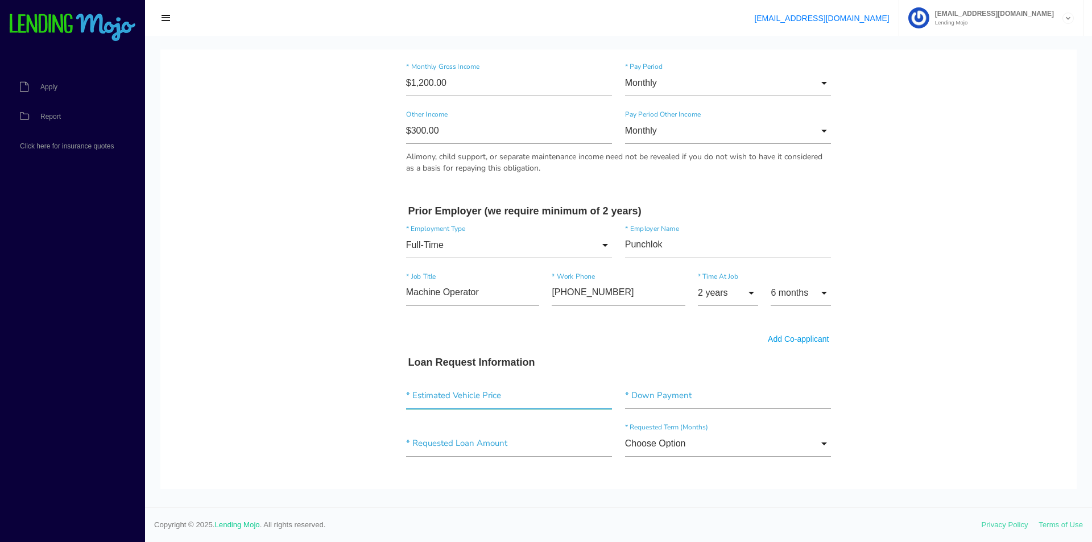
click at [426, 395] on input"] "text" at bounding box center [509, 396] width 206 height 26
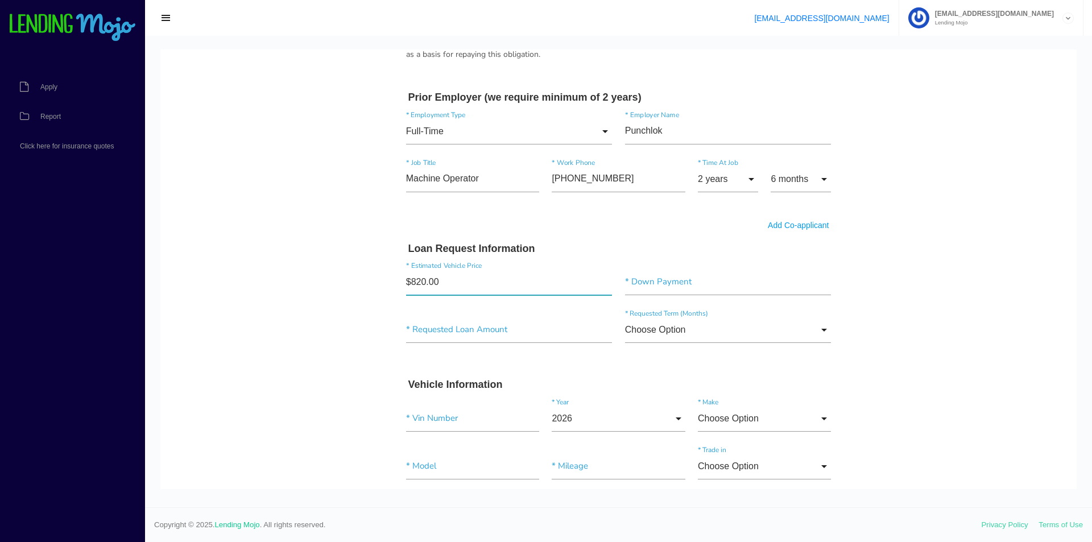
type input"] "$8,200.00"
type input"] "$300.00"
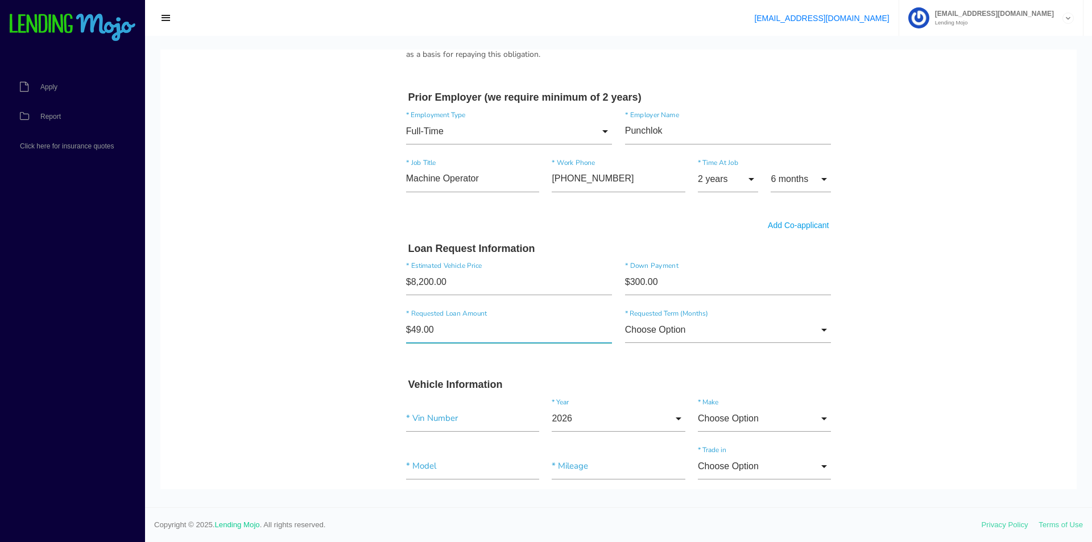
type input"] "$4.00"
type input"] "$7,900.00"
click at [642, 331] on input "Choose Option" at bounding box center [728, 330] width 206 height 26
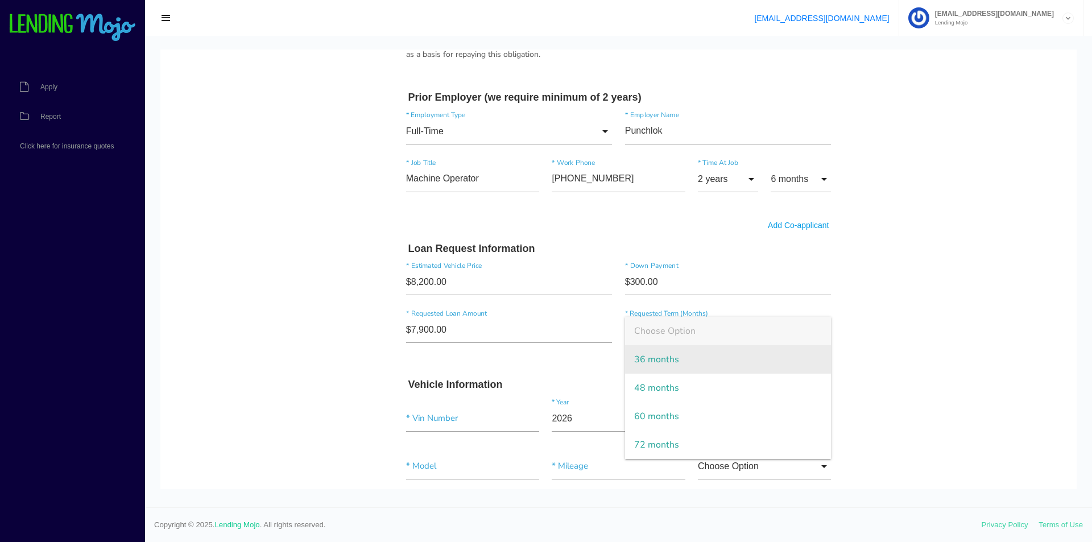
click at [692, 357] on span "36 months" at bounding box center [728, 359] width 206 height 28
type input "36 months"
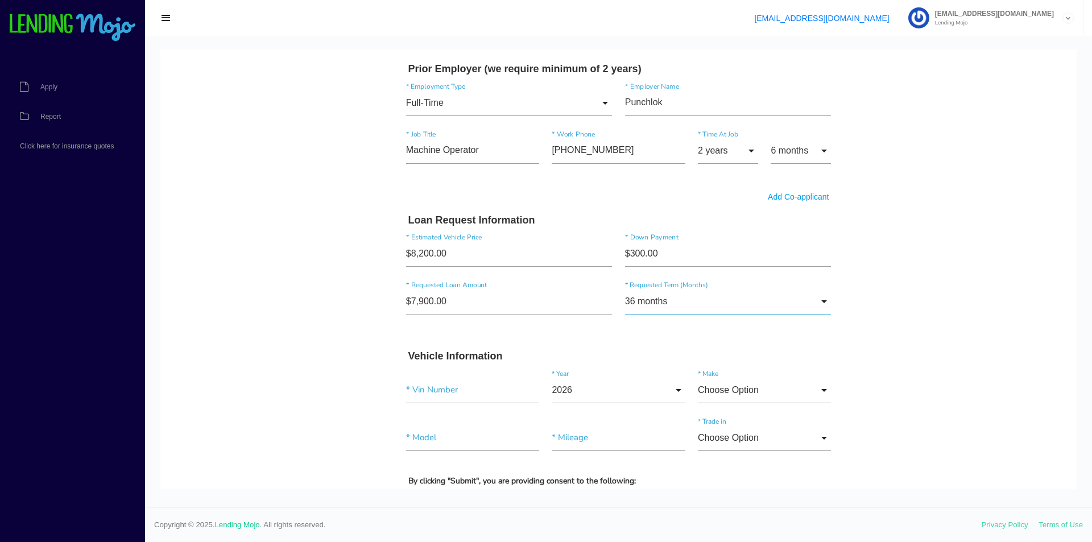
scroll to position [853, 0]
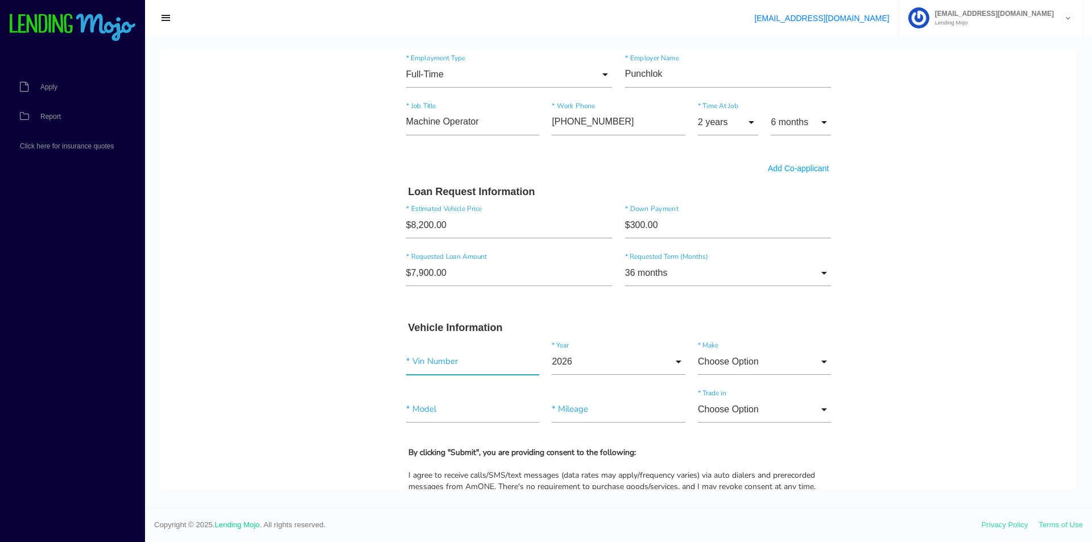
click at [426, 368] on input"] "text" at bounding box center [472, 362] width 133 height 26
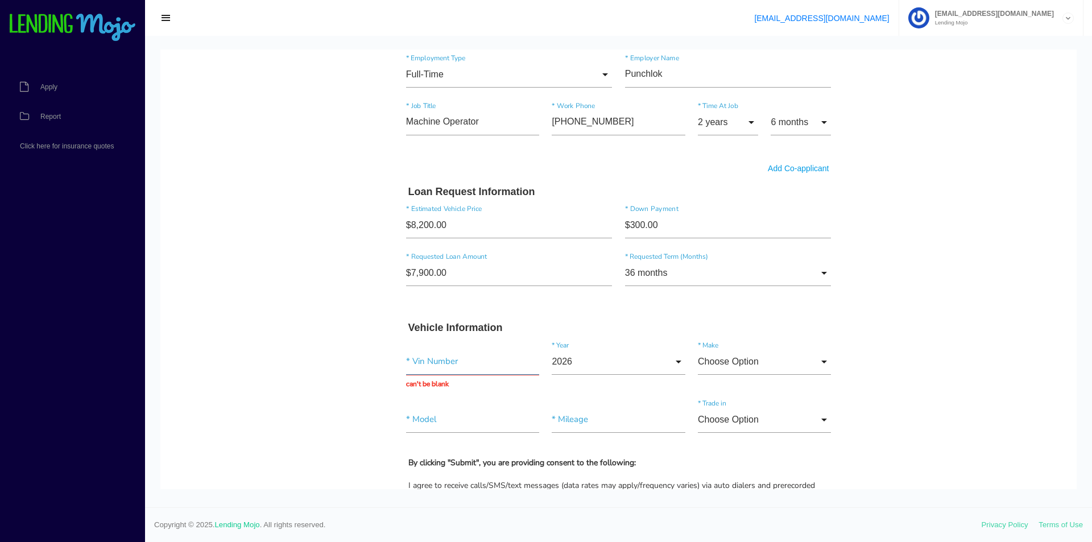
click at [441, 358] on input "text" at bounding box center [472, 362] width 133 height 26
click at [489, 373] on input "text" at bounding box center [472, 362] width 133 height 26
paste input "[US_VEHICLE_IDENTIFICATION_NUMBER]"
type input "[US_VEHICLE_IDENTIFICATION_NUMBER]"
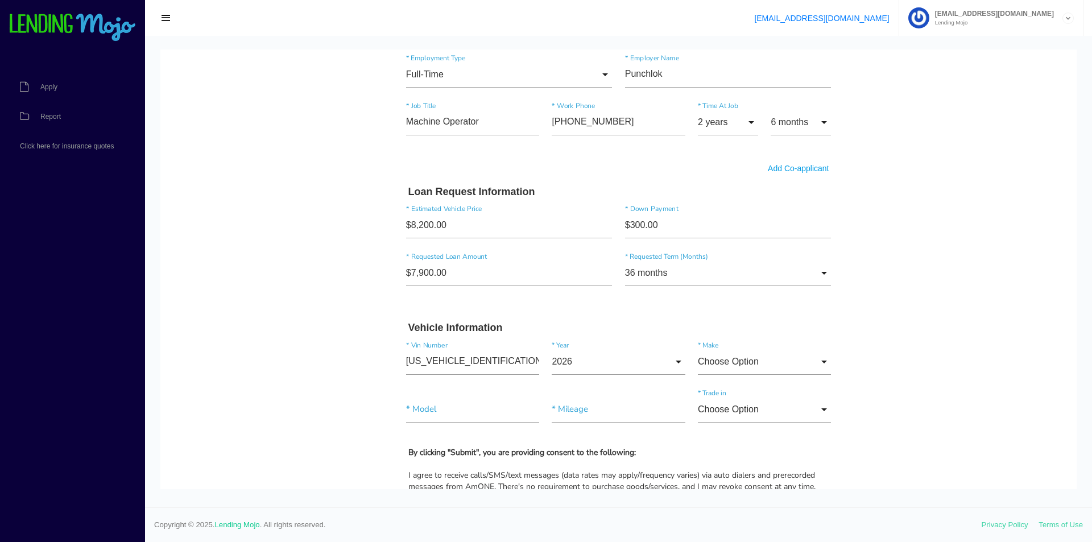
click at [584, 335] on div "Vehicle Information 2GKALPEK9H6328247 * Vin Number 2026 2026 2025 2024 2023 202…" at bounding box center [619, 379] width 438 height 114
click at [582, 359] on input "2026" at bounding box center [617, 362] width 133 height 26
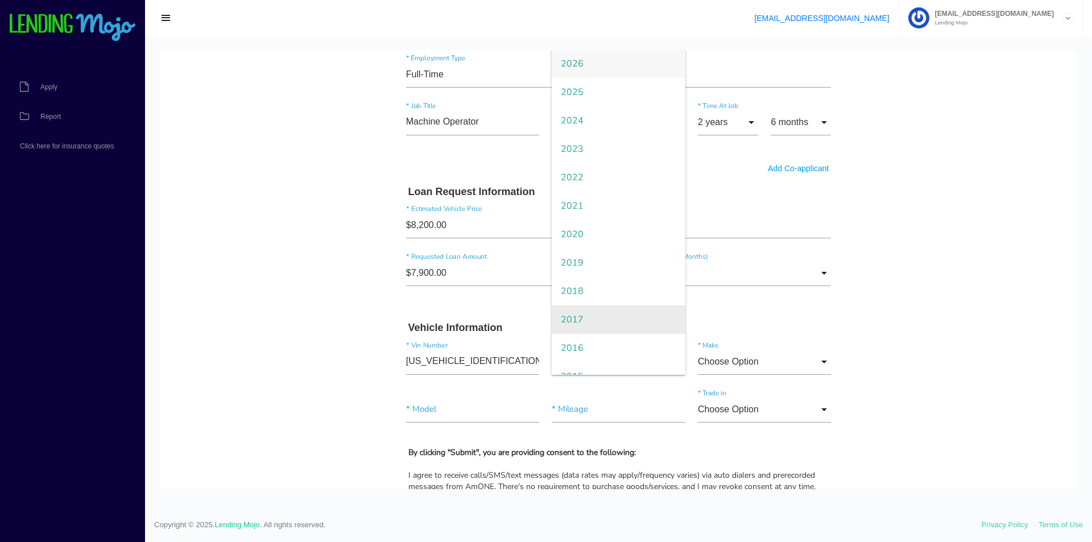
click at [569, 313] on span "2017" at bounding box center [617, 319] width 133 height 28
type input "2017"
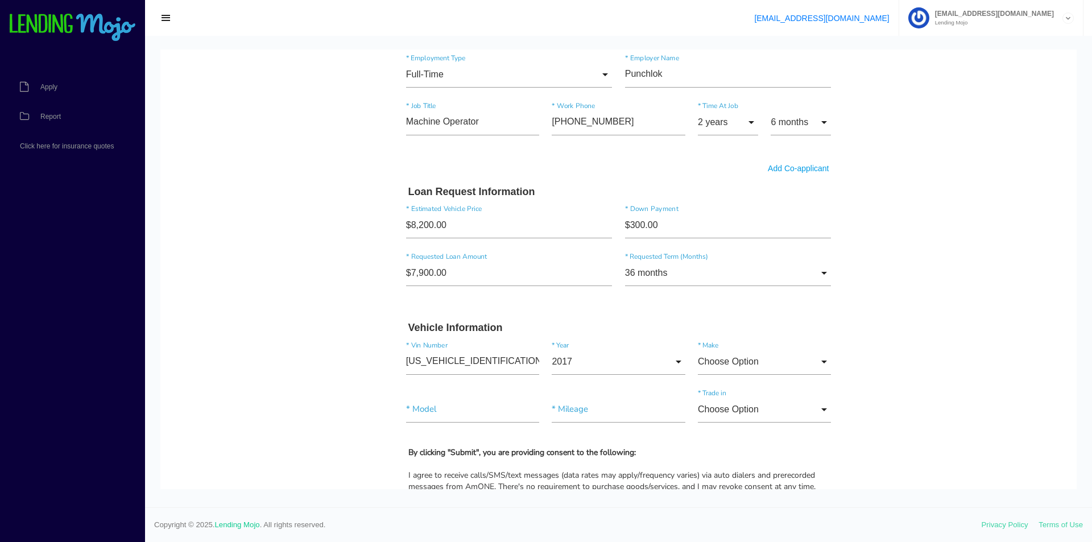
click at [793, 366] on input "Choose Option" at bounding box center [764, 362] width 133 height 26
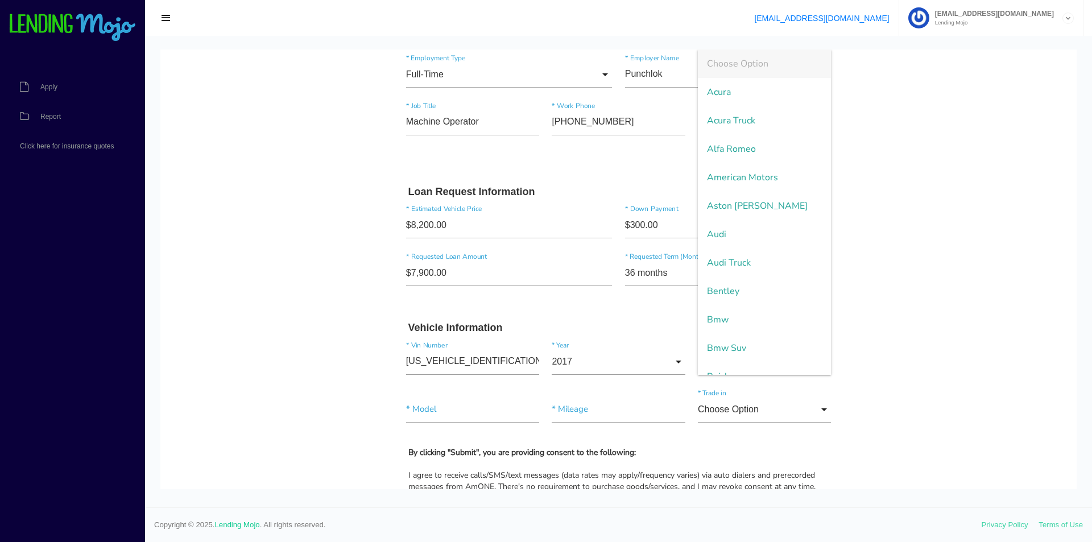
scroll to position [761, 0]
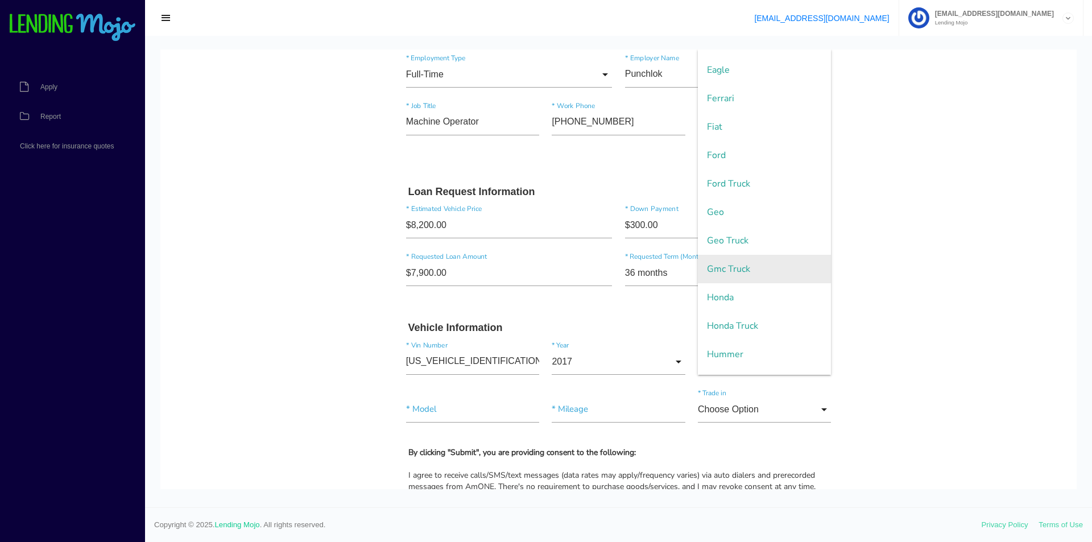
click at [726, 265] on span "Gmc Truck" at bounding box center [764, 269] width 133 height 28
type input "Gmc Truck"
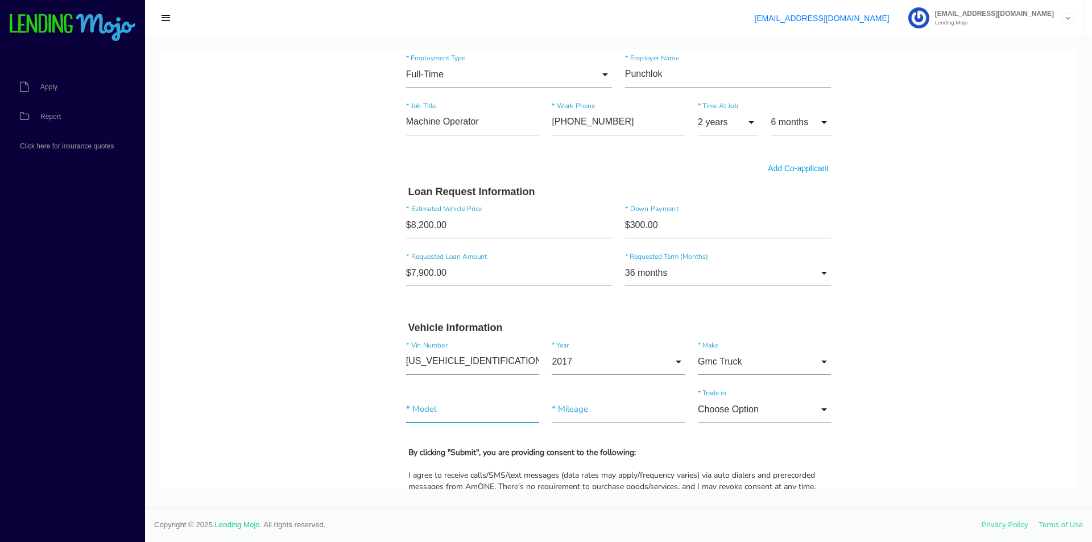
click at [413, 407] on input"] "text" at bounding box center [472, 409] width 133 height 26
type input"] "Terrain SLT"
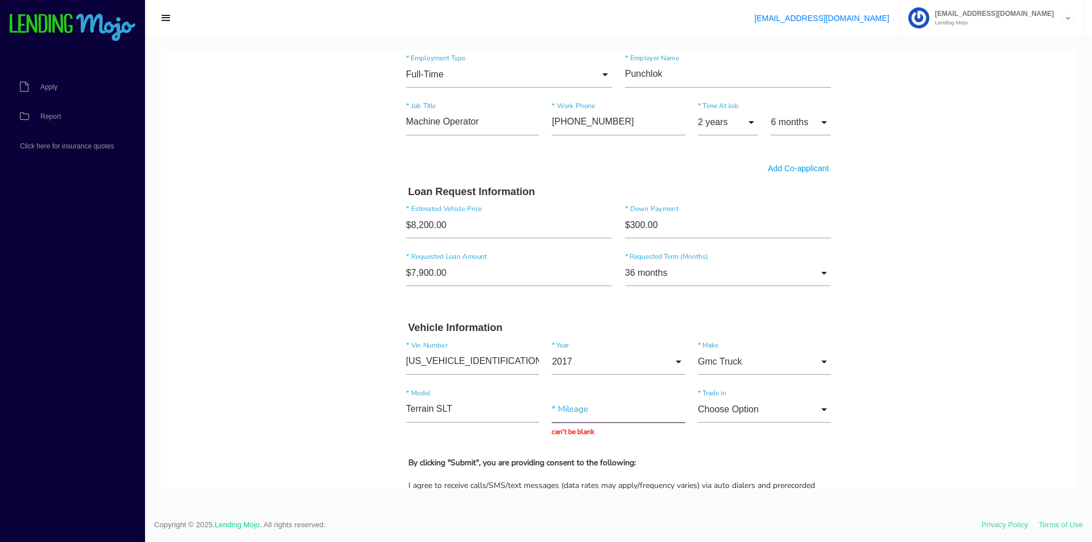
click at [662, 410] on input "text" at bounding box center [617, 409] width 133 height 26
paste input "146,947"
type input "146,947"
click at [719, 418] on input "Choose Option" at bounding box center [764, 409] width 133 height 26
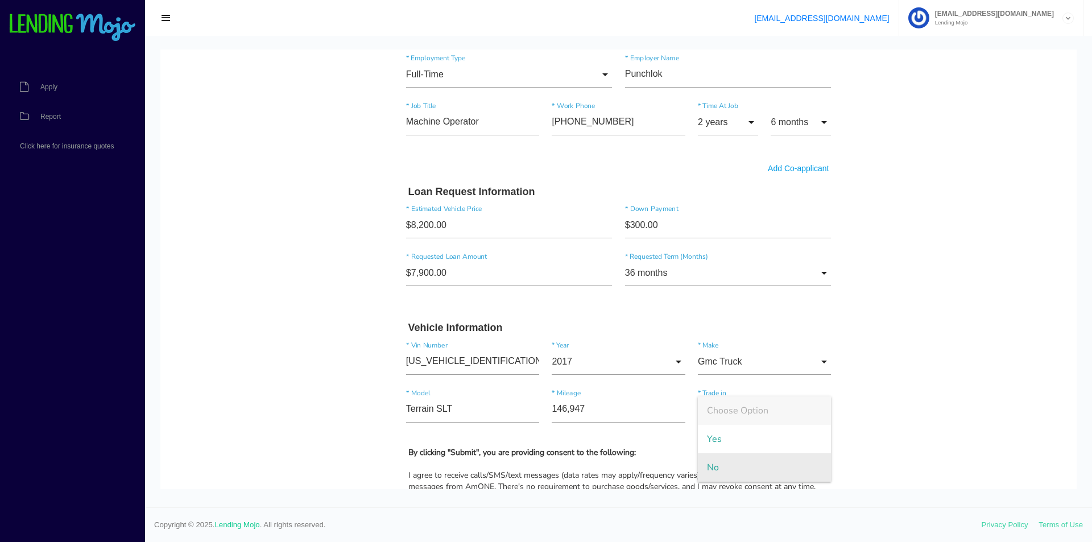
click at [711, 466] on span "No" at bounding box center [764, 467] width 133 height 28
type input "No"
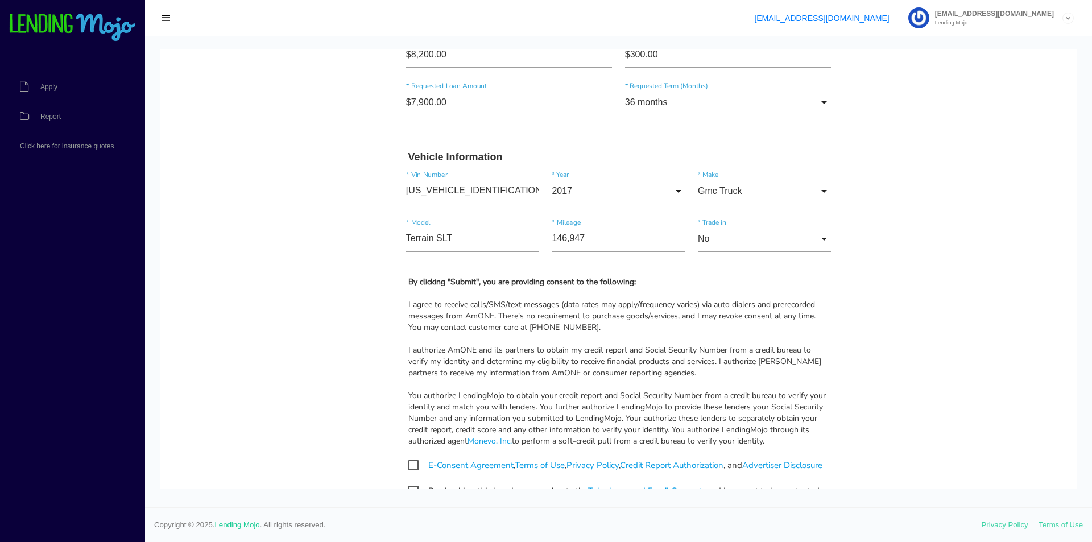
click at [408, 462] on span "E-Consent Agreement , Terms of Use , Privacy Policy , Credit Report Authorizati…" at bounding box center [615, 465] width 414 height 14
checkbox input "true"
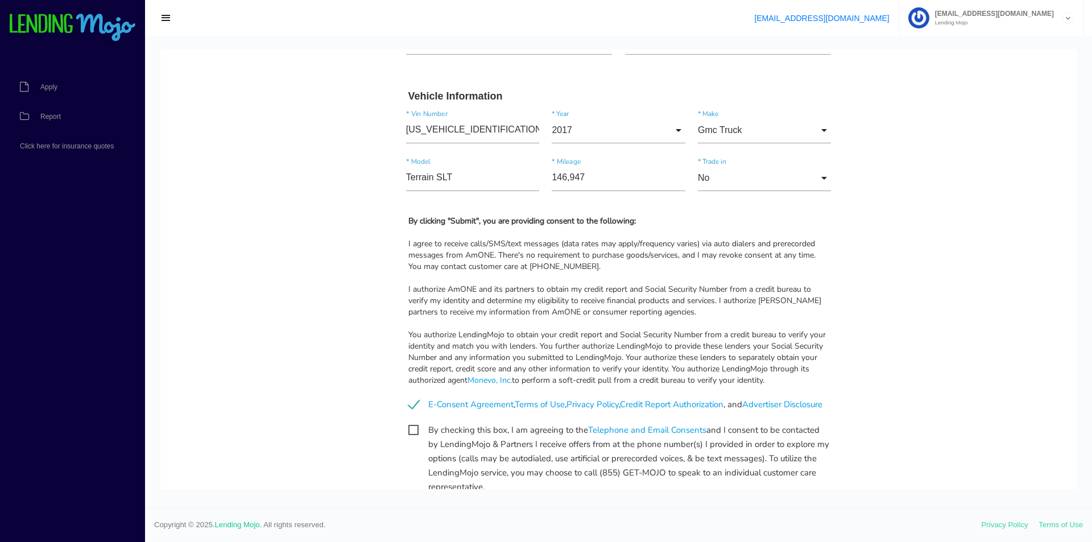
scroll to position [1212, 0]
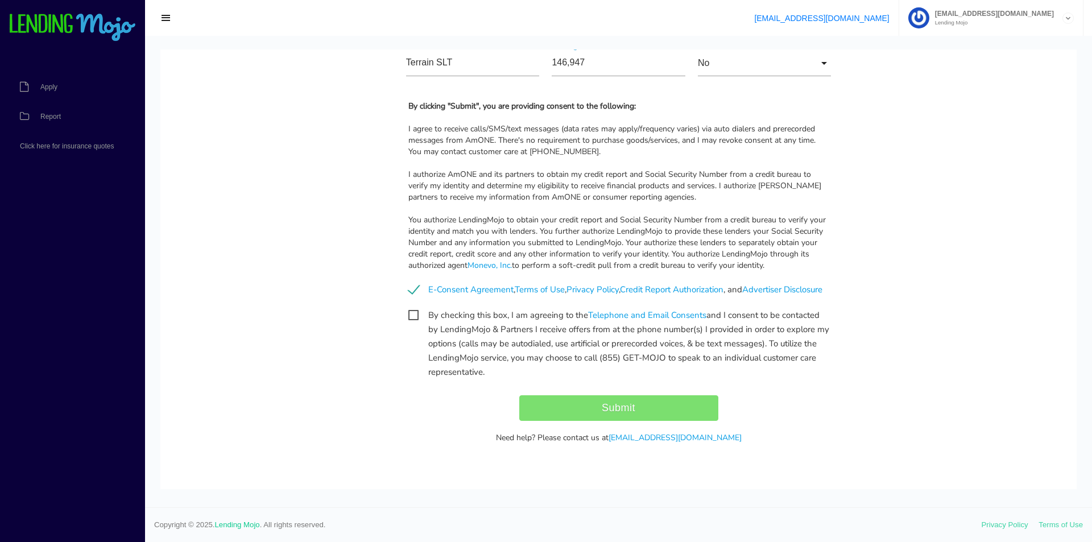
click at [408, 311] on span "By checking this box, I am agreeing to the Telephone and Email Consents and I c…" at bounding box center [618, 315] width 421 height 14
checkbox input "true"
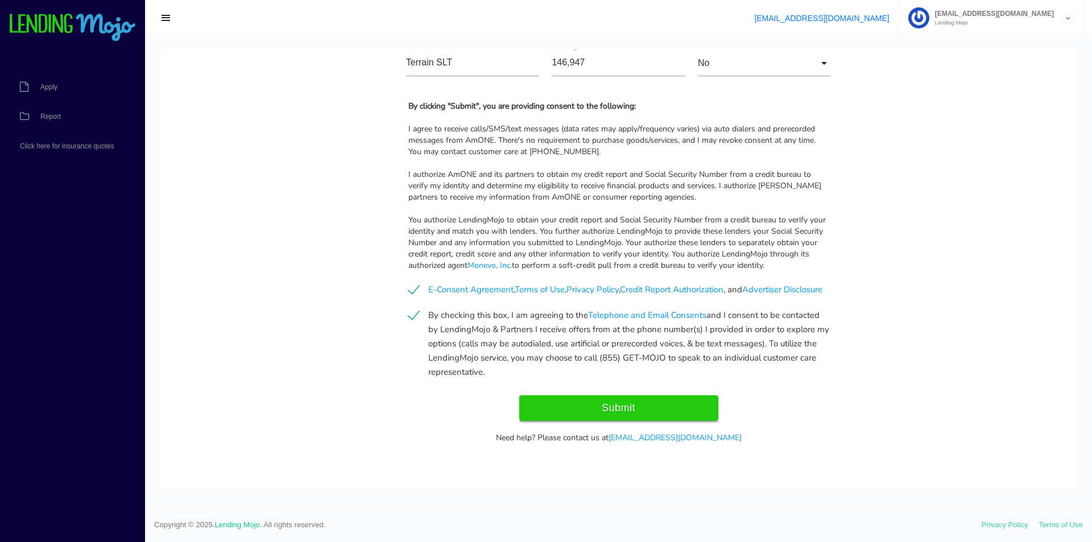
click at [588, 402] on input "Submit" at bounding box center [618, 408] width 199 height 26
type input "Submit"
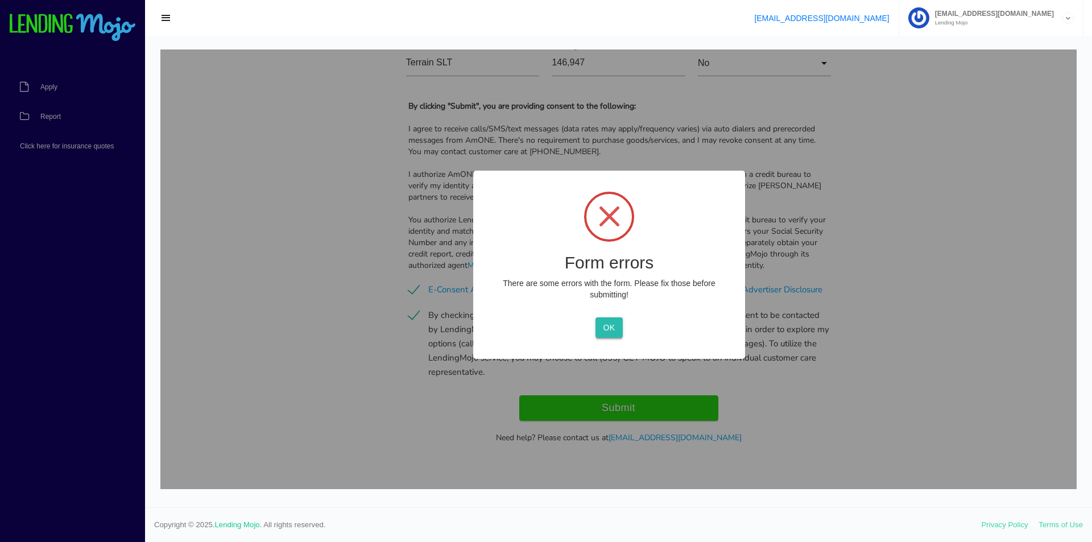
click at [609, 336] on button "OK" at bounding box center [608, 327] width 27 height 20
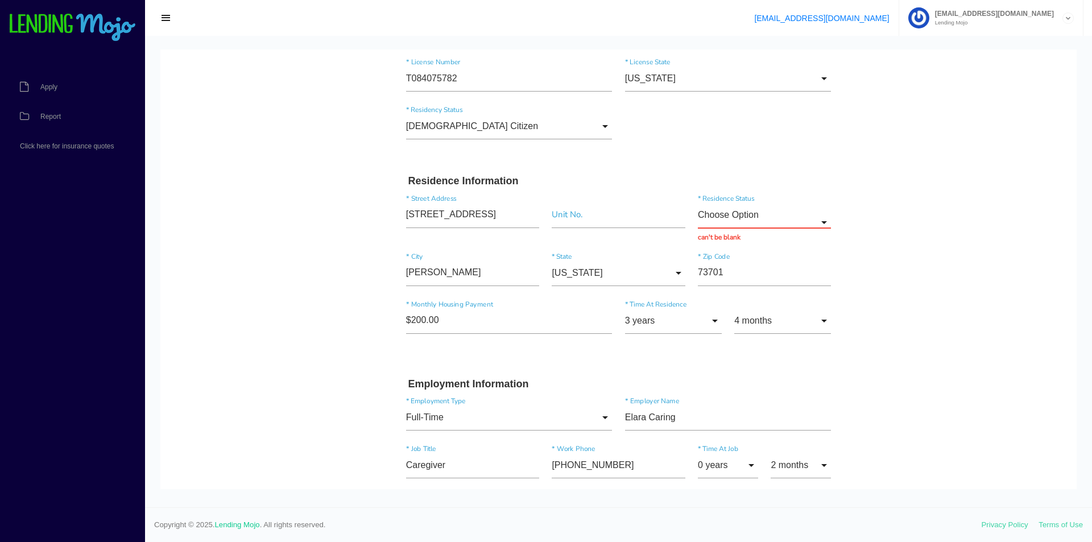
scroll to position [85, 0]
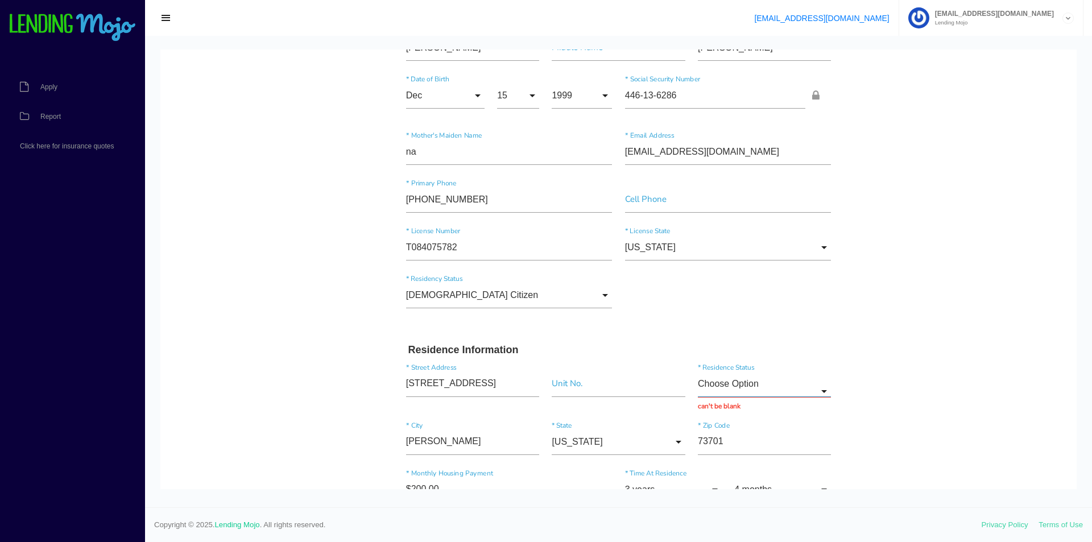
click at [753, 393] on input "Choose Option" at bounding box center [764, 384] width 133 height 26
click at [713, 349] on span "Rent" at bounding box center [764, 354] width 133 height 28
type input "Rent"
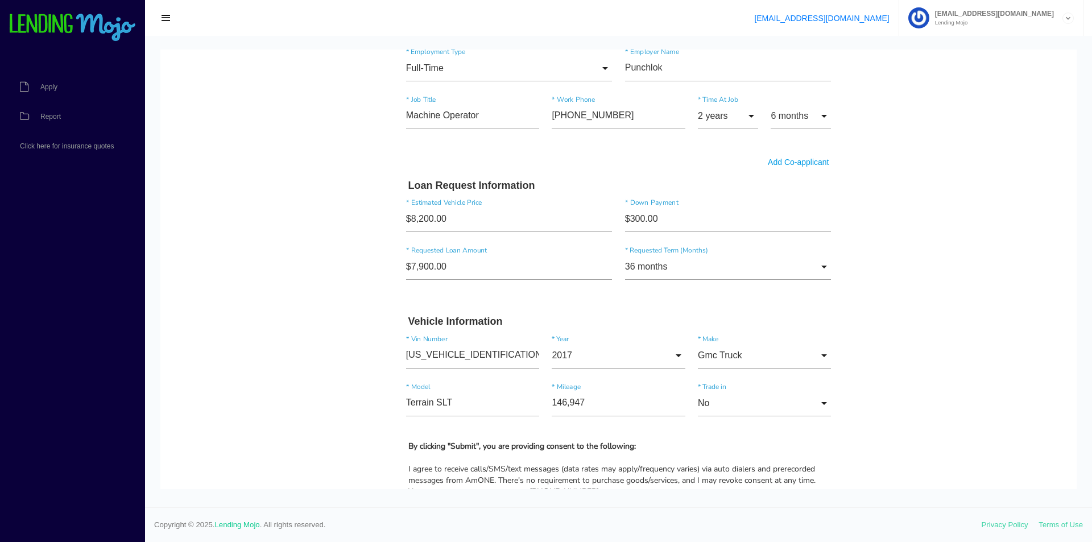
scroll to position [1212, 0]
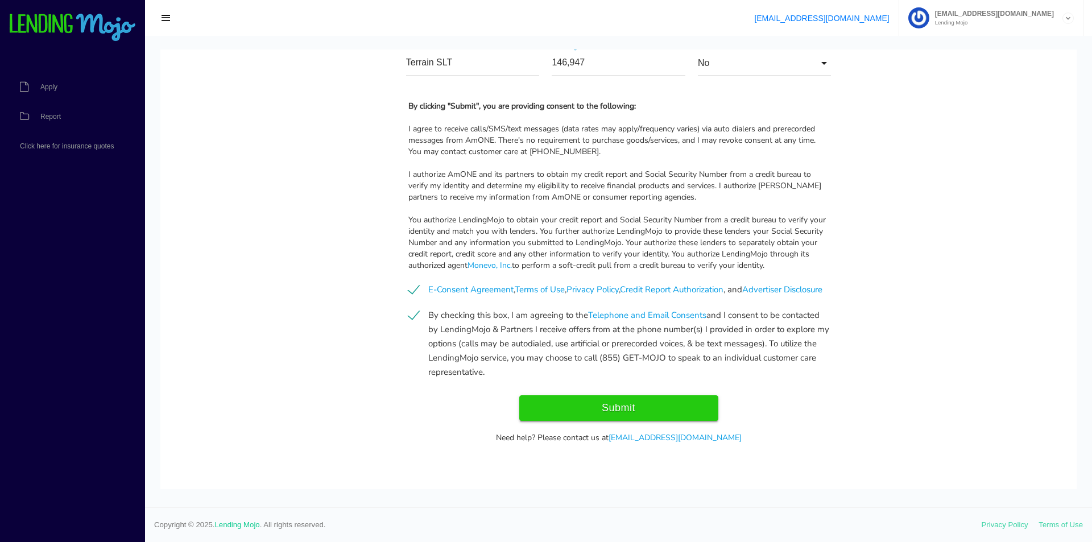
click at [613, 405] on input "Submit" at bounding box center [618, 408] width 199 height 26
type input "Submitting..."
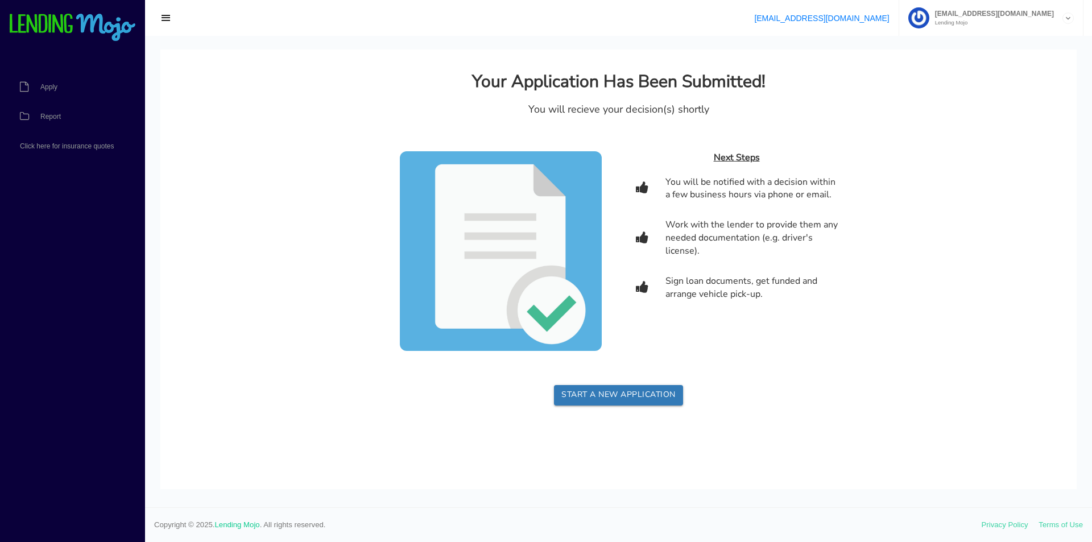
scroll to position [0, 0]
click at [43, 113] on span "Report" at bounding box center [50, 116] width 20 height 7
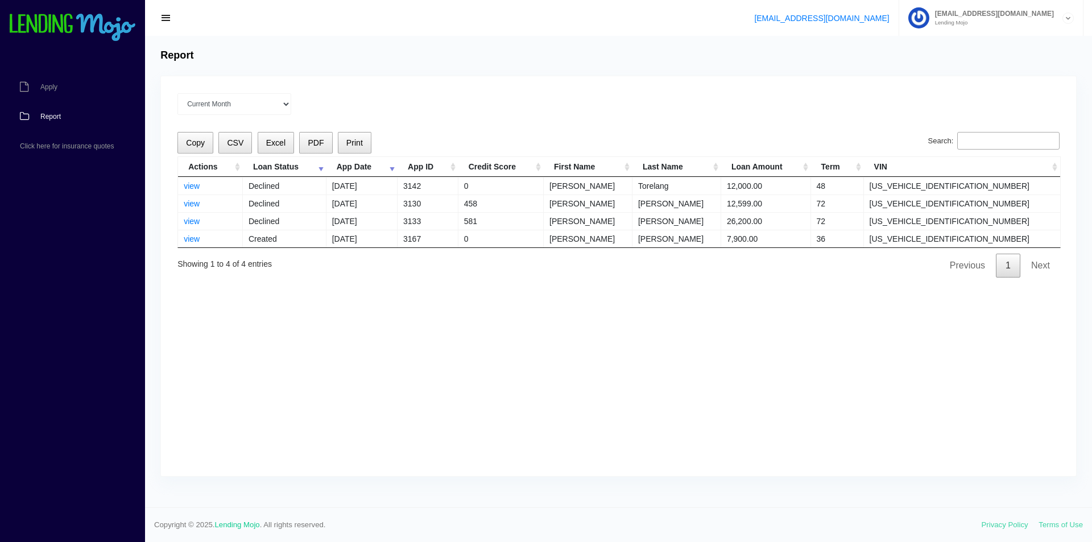
click at [374, 99] on div "Current Month Jul 2025 Jun 2025 May 2025 Apr 2025 Mar 2025 All time" at bounding box center [618, 104] width 882 height 22
click at [535, 229] on td "581" at bounding box center [500, 221] width 85 height 18
click at [529, 238] on td "0" at bounding box center [500, 239] width 85 height 18
click at [196, 247] on td "view" at bounding box center [210, 239] width 65 height 18
click at [197, 241] on link "view" at bounding box center [192, 238] width 16 height 9
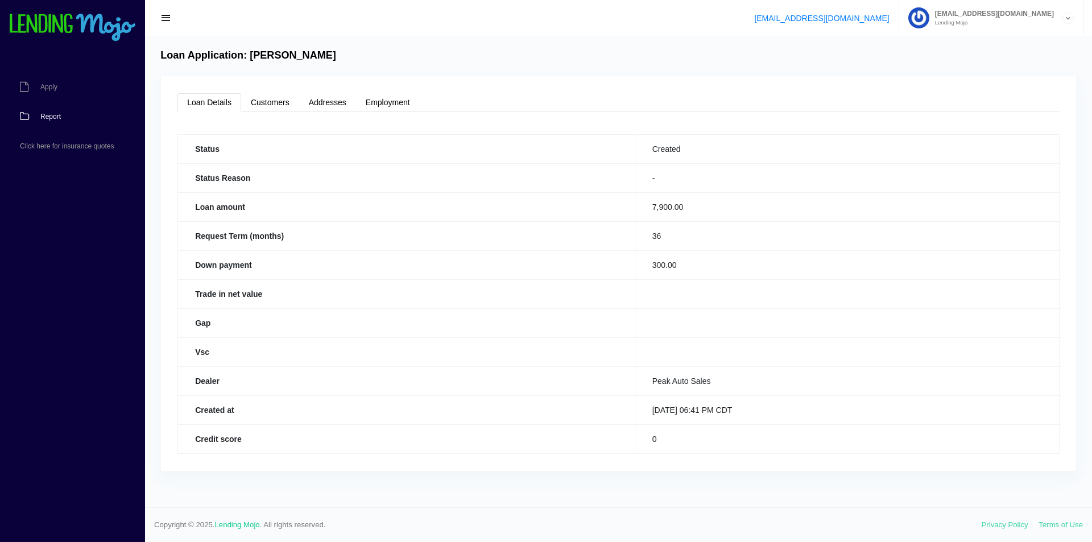
click at [77, 112] on link "Report" at bounding box center [67, 117] width 134 height 30
